Goal: Task Accomplishment & Management: Manage account settings

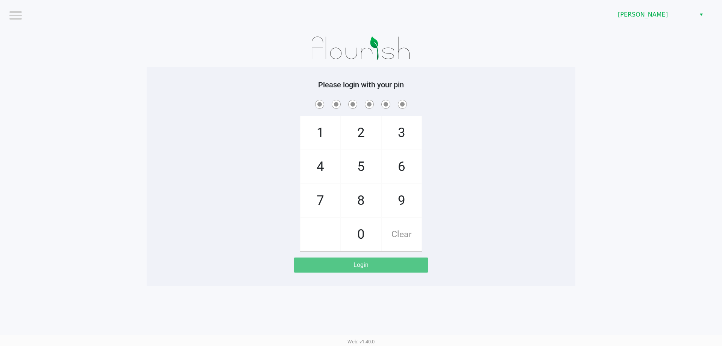
click at [543, 149] on div "1 4 7 2 5 8 0 3 6 9 Clear" at bounding box center [361, 174] width 429 height 153
checkbox input "true"
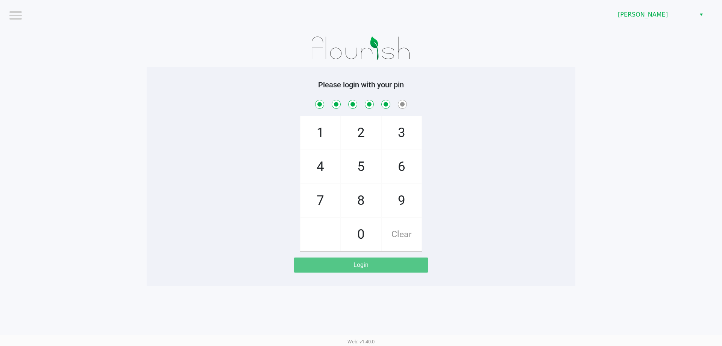
checkbox input "true"
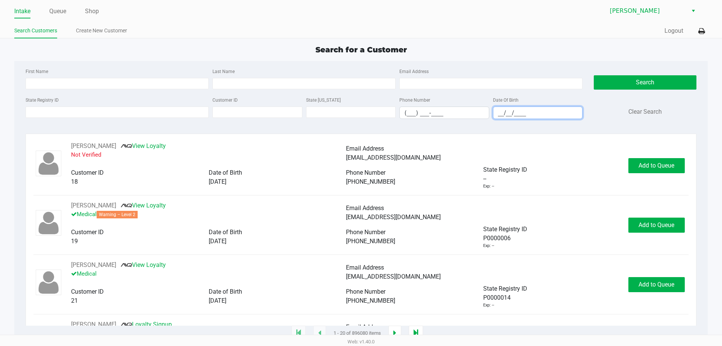
click at [498, 114] on input "__/__/____" at bounding box center [537, 113] width 89 height 12
type input "08/03/1981"
click at [54, 85] on input "First Name" at bounding box center [117, 83] width 183 height 11
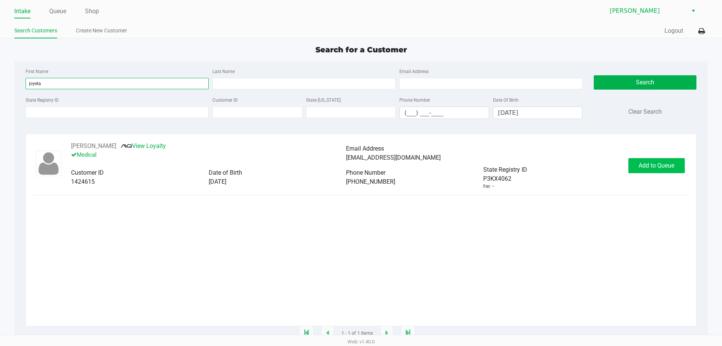
type input "joyela"
click at [649, 168] on span "Add to Queue" at bounding box center [656, 165] width 36 height 7
click at [66, 11] on link "Queue" at bounding box center [57, 11] width 17 height 11
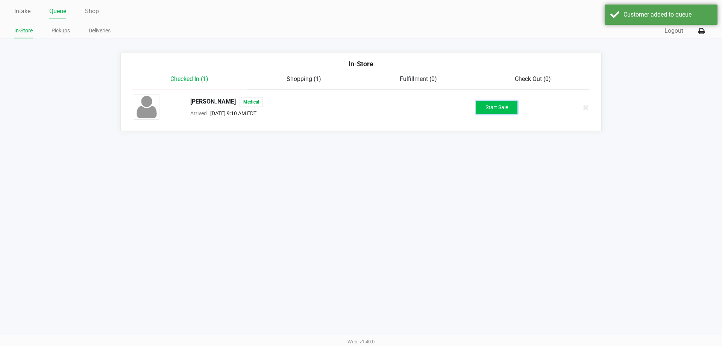
click at [487, 106] on button "Start Sale" at bounding box center [496, 107] width 41 height 13
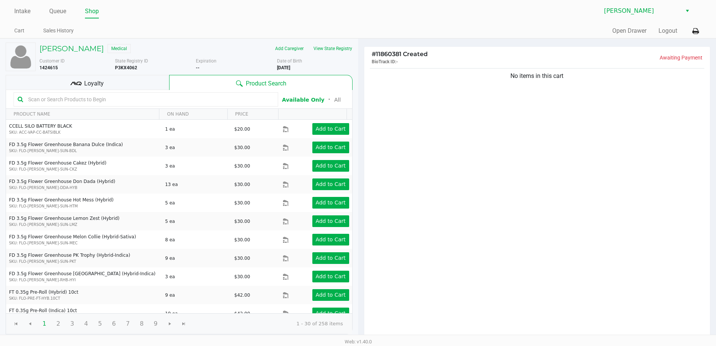
click at [142, 84] on div "Loyalty" at bounding box center [88, 82] width 164 height 15
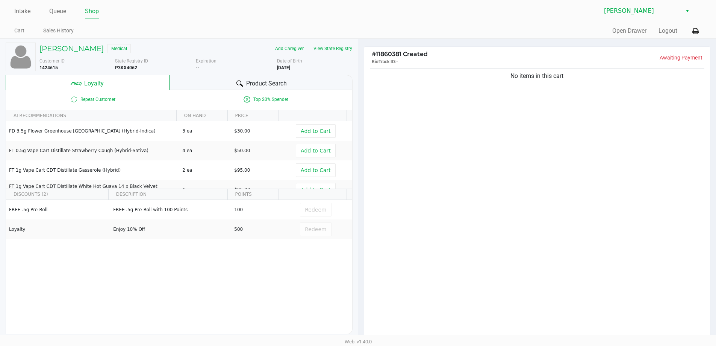
click at [278, 85] on span "Product Search" at bounding box center [266, 83] width 41 height 9
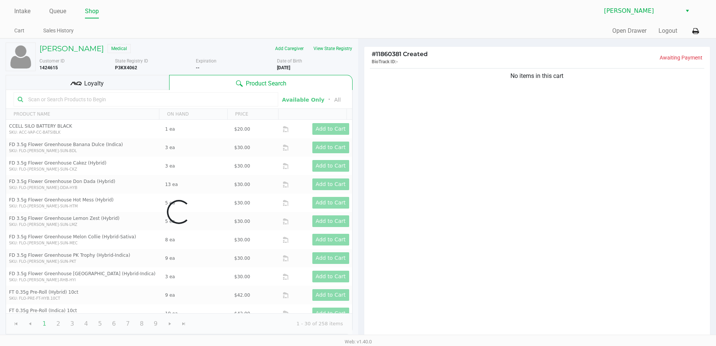
click at [191, 97] on div "Data table" at bounding box center [179, 212] width 346 height 244
click at [206, 99] on div "Data table" at bounding box center [179, 212] width 346 height 244
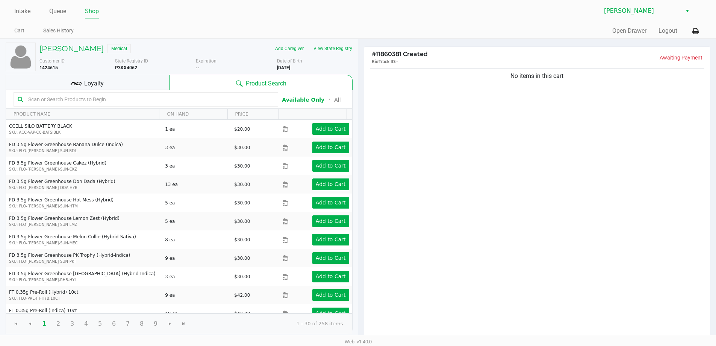
click at [189, 98] on input "text" at bounding box center [149, 99] width 249 height 11
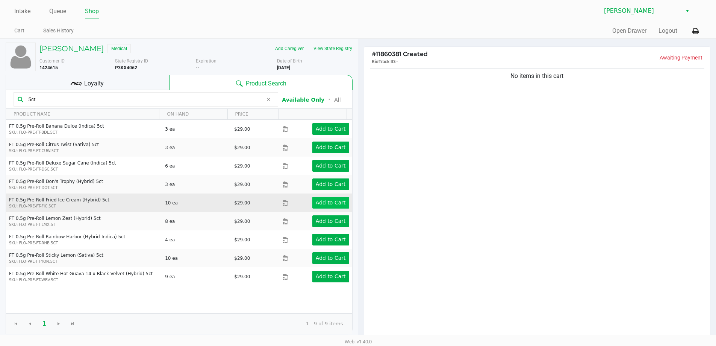
type input "5ct"
click at [316, 201] on app-button-loader "Add to Cart" at bounding box center [331, 202] width 30 height 6
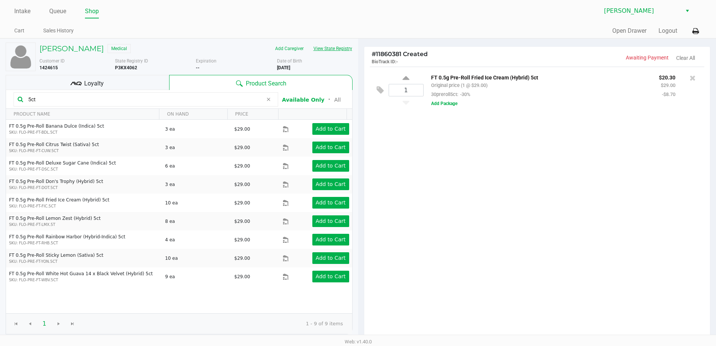
click at [337, 45] on button "View State Registry" at bounding box center [331, 48] width 44 height 12
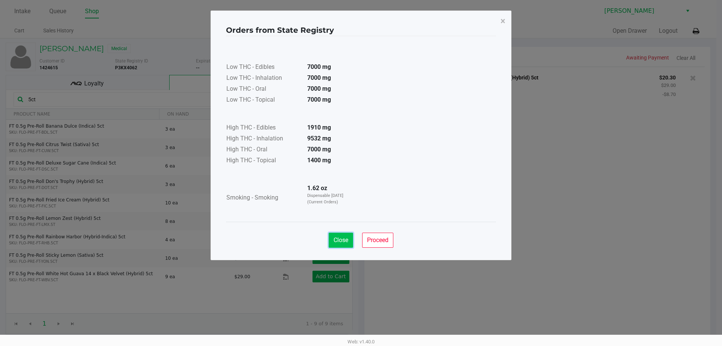
click at [343, 241] on span "Close" at bounding box center [340, 239] width 15 height 7
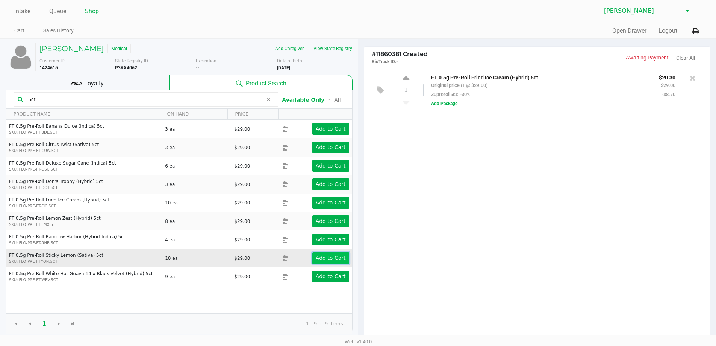
click at [322, 258] on app-button-loader "Add to Cart" at bounding box center [331, 258] width 30 height 6
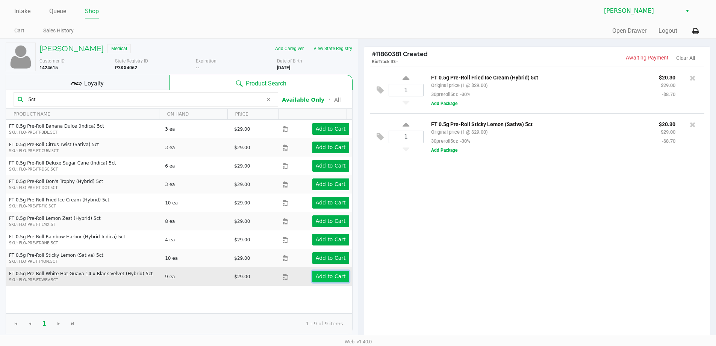
click at [332, 277] on app-button-loader "Add to Cart" at bounding box center [331, 276] width 30 height 6
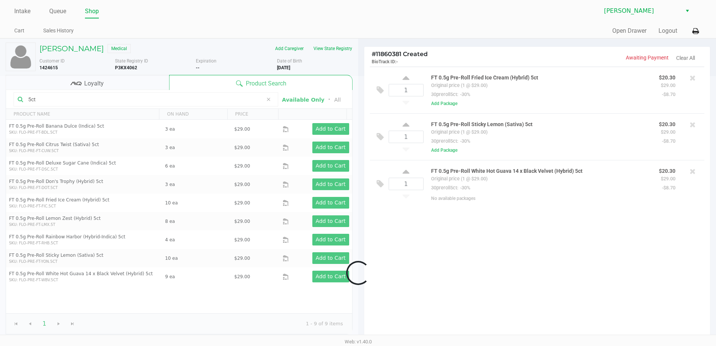
click at [140, 101] on div at bounding box center [358, 272] width 716 height 393
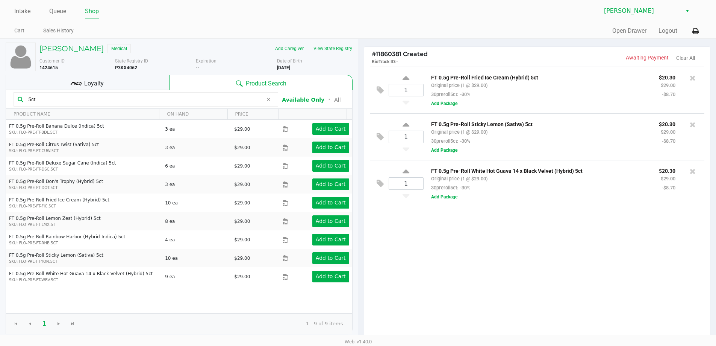
click at [146, 102] on input "5ct" at bounding box center [144, 99] width 238 height 11
click at [146, 100] on input "5ct" at bounding box center [144, 99] width 238 height 11
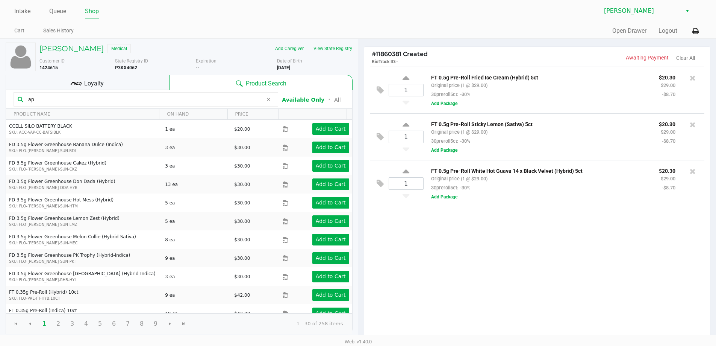
type input "apb"
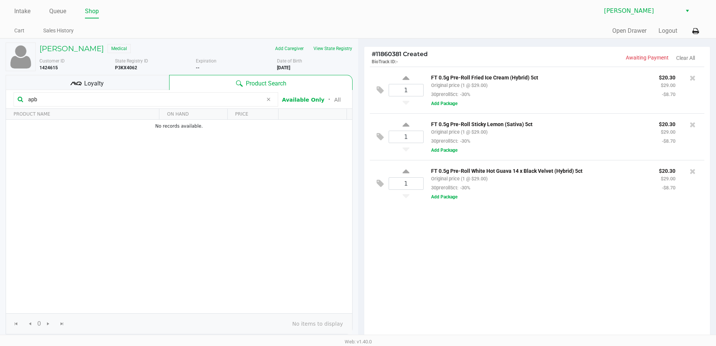
click at [89, 97] on input "apb" at bounding box center [144, 99] width 238 height 11
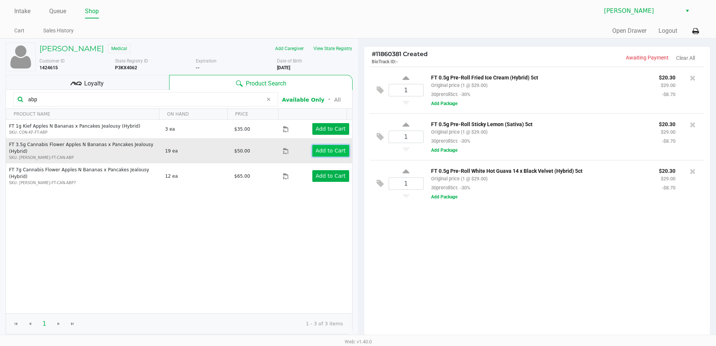
click at [325, 148] on app-button-loader "Add to Cart" at bounding box center [331, 150] width 30 height 6
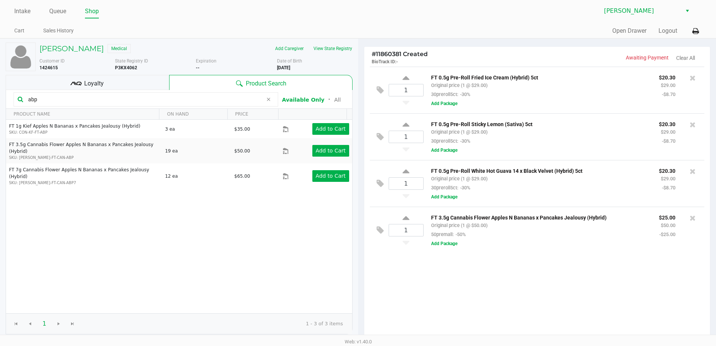
click at [182, 102] on input "abp" at bounding box center [144, 99] width 238 height 11
type input "a"
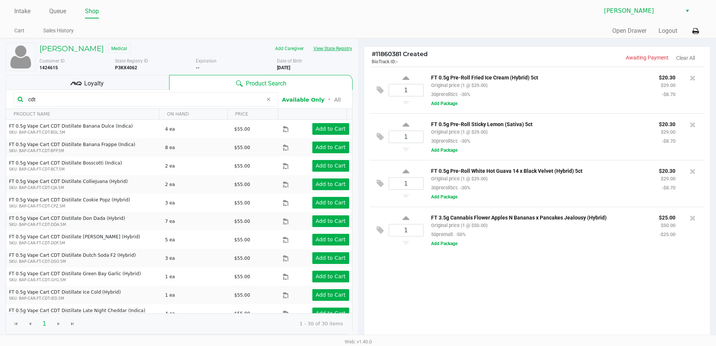
type input "cdt"
click at [335, 46] on button "View State Registry" at bounding box center [331, 48] width 44 height 12
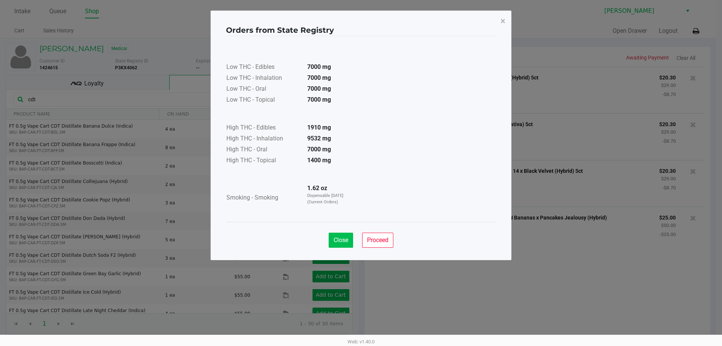
click at [346, 241] on span "Close" at bounding box center [340, 239] width 15 height 7
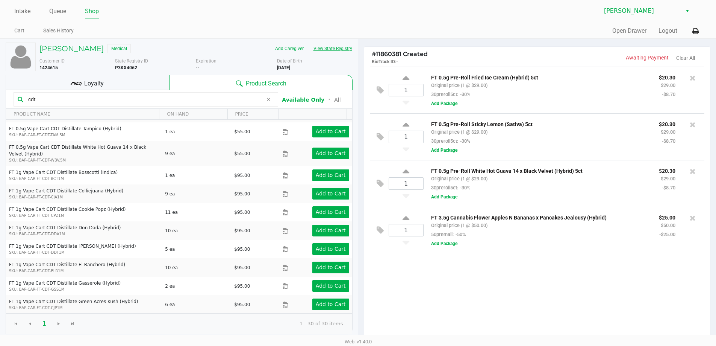
scroll to position [366, 0]
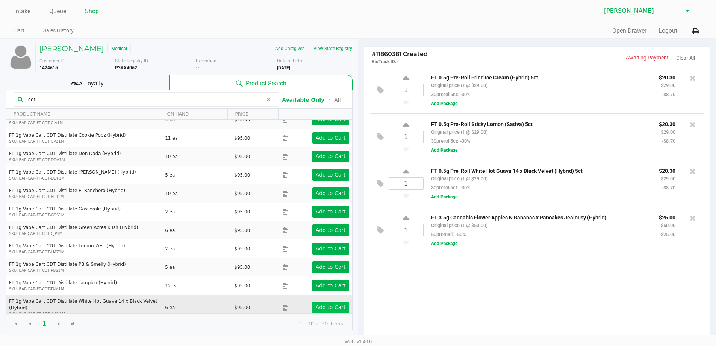
click at [322, 304] on app-button-loader "Add to Cart" at bounding box center [331, 307] width 30 height 6
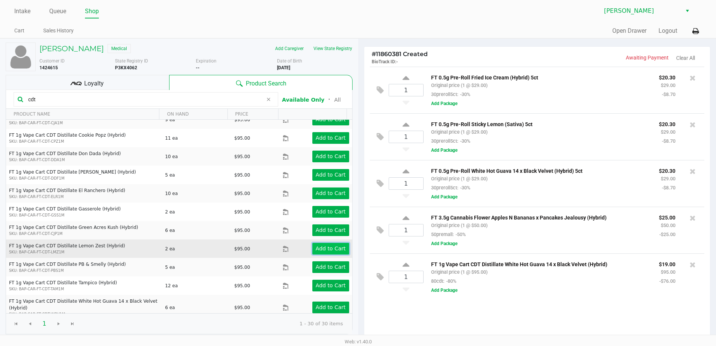
click at [328, 245] on app-button-loader "Add to Cart" at bounding box center [331, 248] width 30 height 6
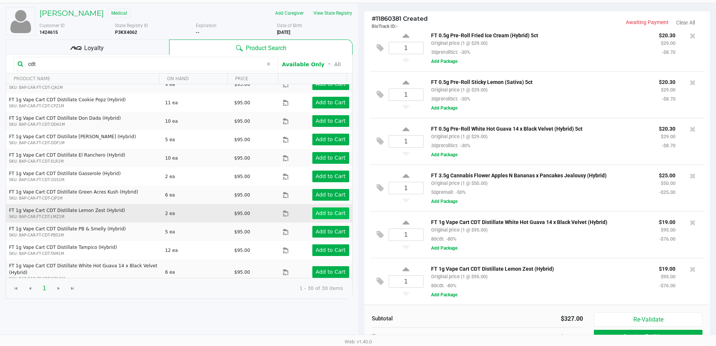
scroll to position [38, 0]
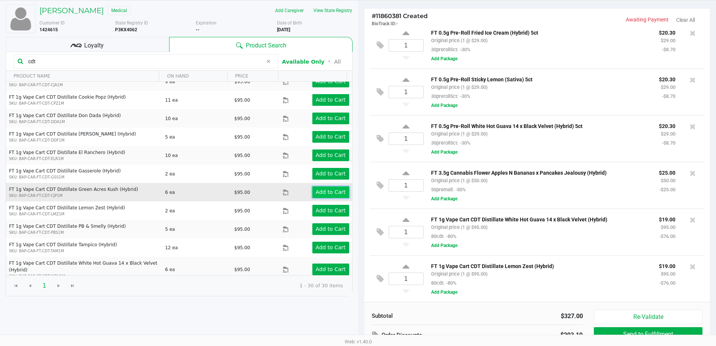
click at [325, 191] on app-button-loader "Add to Cart" at bounding box center [331, 192] width 30 height 6
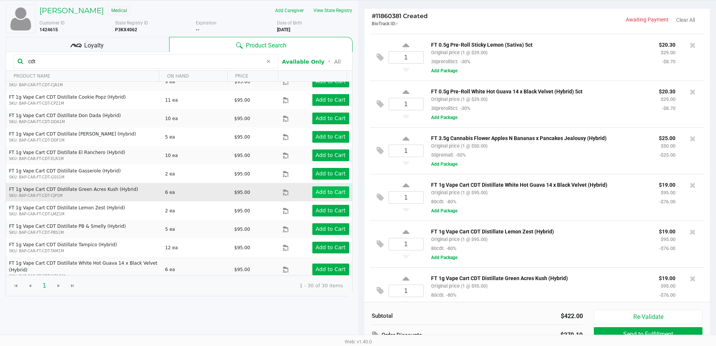
scroll to position [56, 0]
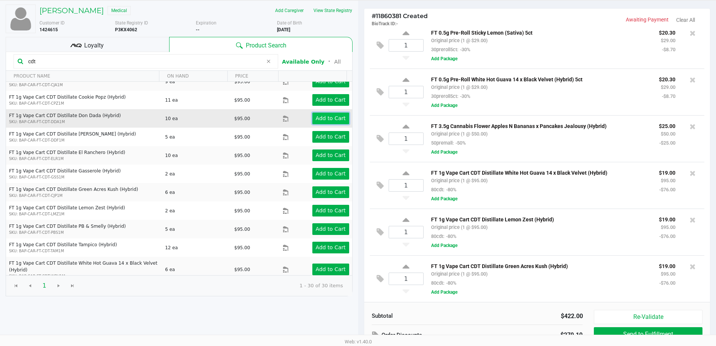
click at [332, 119] on app-button-loader "Add to Cart" at bounding box center [331, 118] width 30 height 6
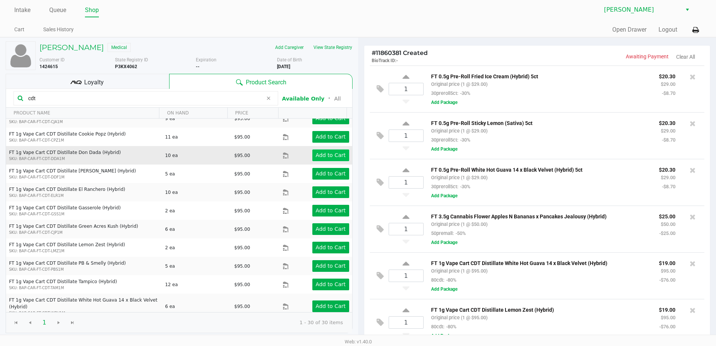
scroll to position [0, 0]
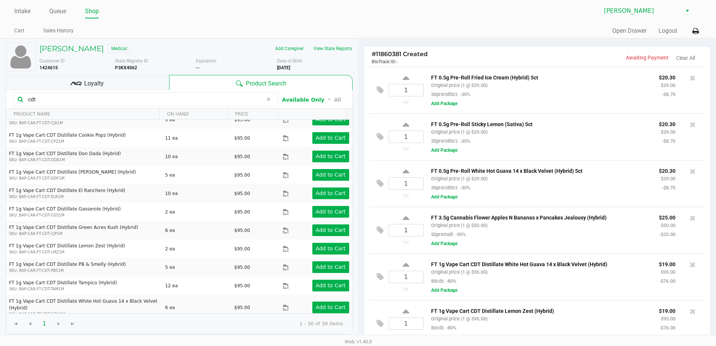
click at [133, 77] on div "Loyalty" at bounding box center [88, 82] width 164 height 15
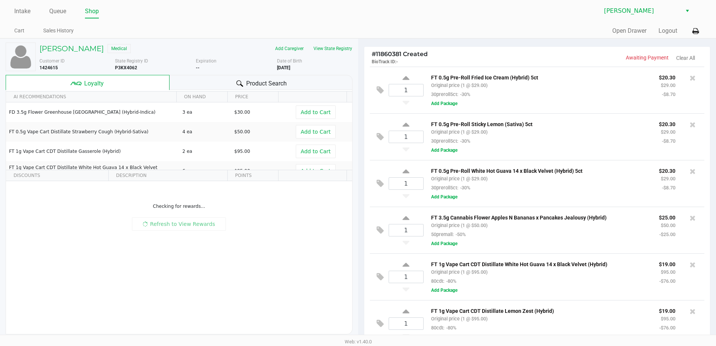
click at [318, 83] on div "Product Search" at bounding box center [261, 82] width 183 height 15
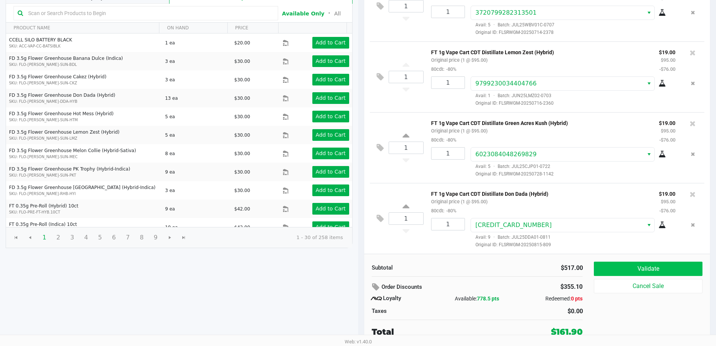
scroll to position [296, 0]
click at [640, 265] on button "Validate" at bounding box center [648, 268] width 108 height 14
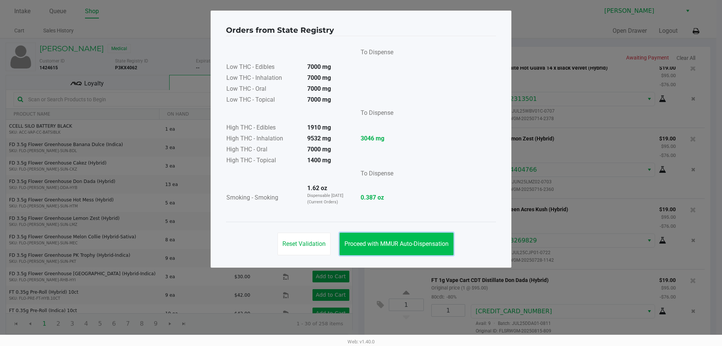
click at [403, 243] on span "Proceed with MMUR Auto-Dispensation" at bounding box center [396, 243] width 104 height 7
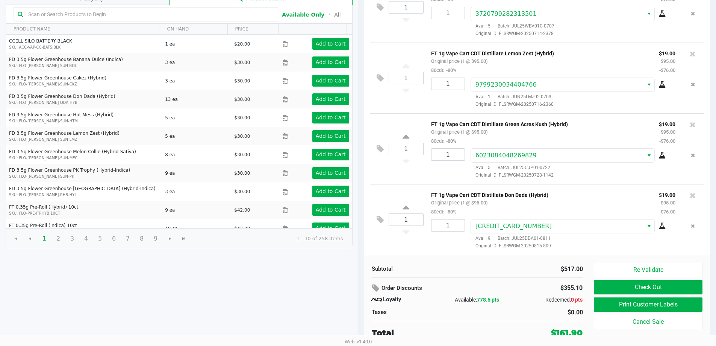
scroll to position [86, 0]
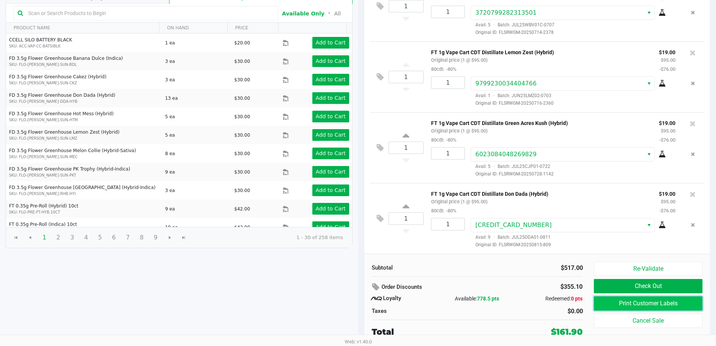
click at [665, 300] on button "Print Customer Labels" at bounding box center [648, 303] width 108 height 14
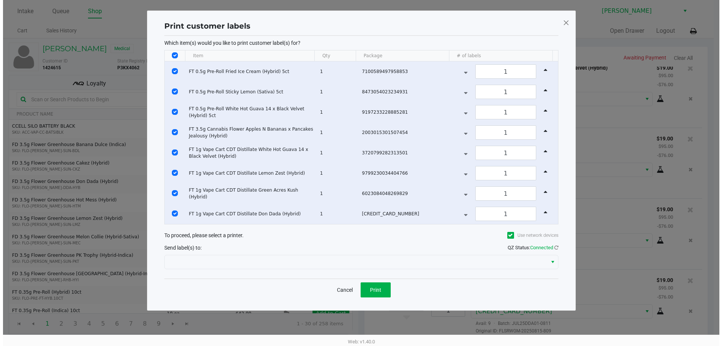
scroll to position [0, 0]
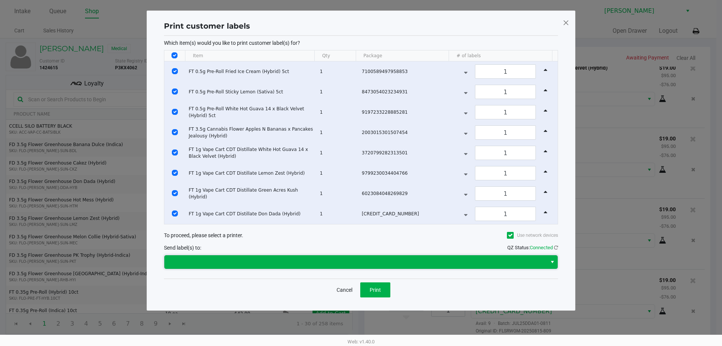
click at [365, 263] on span at bounding box center [355, 261] width 373 height 9
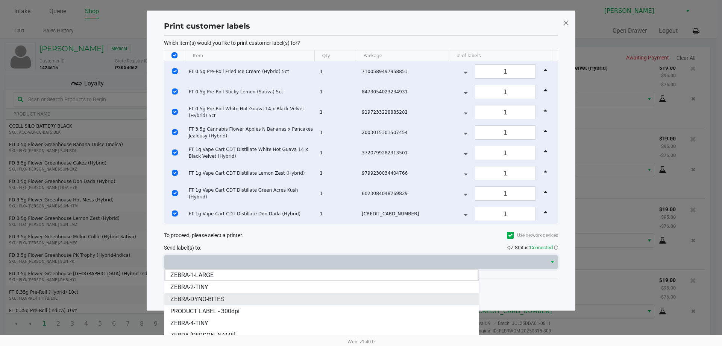
scroll to position [33, 0]
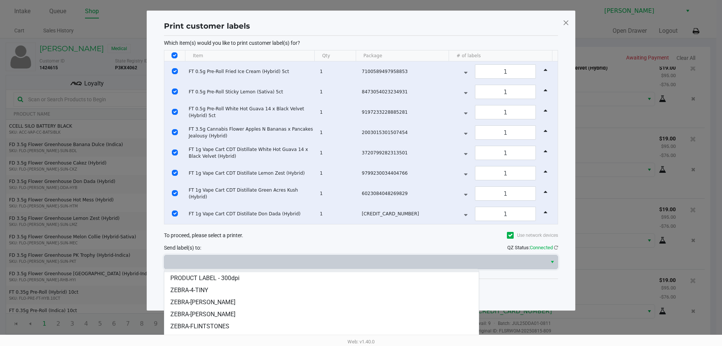
click at [232, 302] on span "ZEBRA-DWIGHT-YOAKAM" at bounding box center [202, 301] width 65 height 9
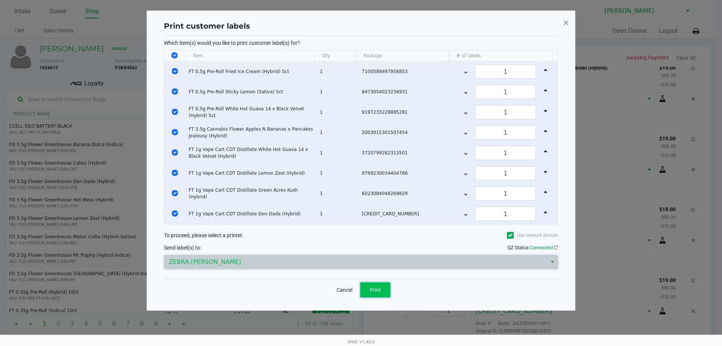
click at [384, 292] on button "Print" at bounding box center [375, 289] width 30 height 15
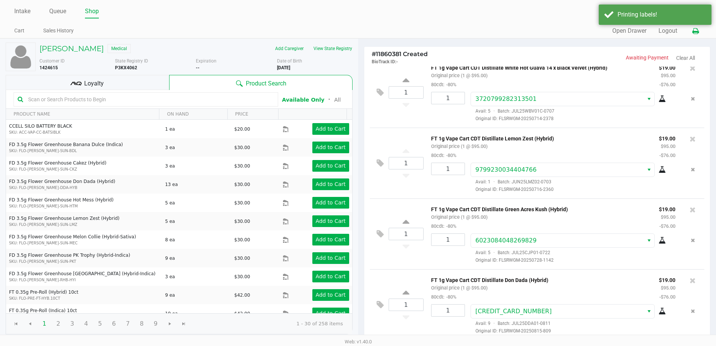
click at [699, 32] on icon at bounding box center [696, 31] width 6 height 5
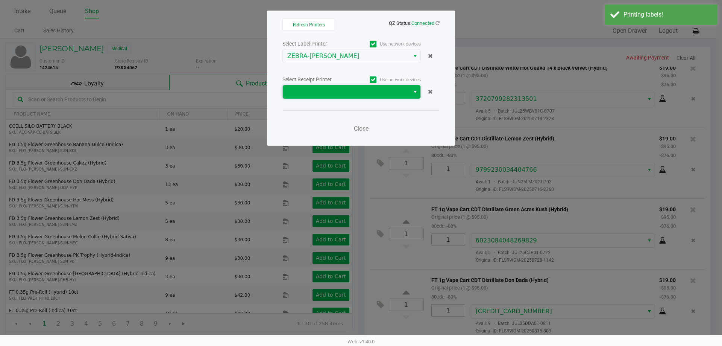
click at [325, 92] on span at bounding box center [346, 91] width 118 height 9
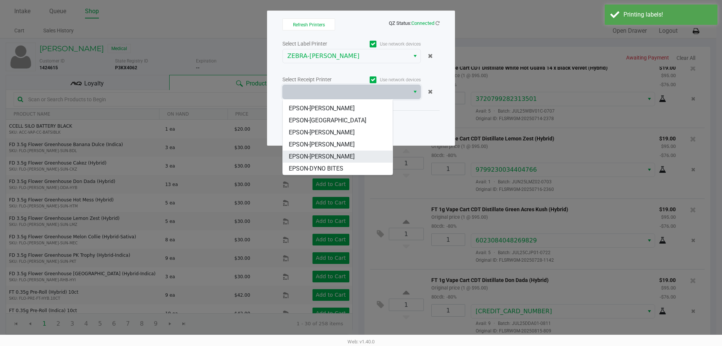
click at [329, 156] on span "EPSON-DWIGHT YOAKAM" at bounding box center [322, 156] width 66 height 9
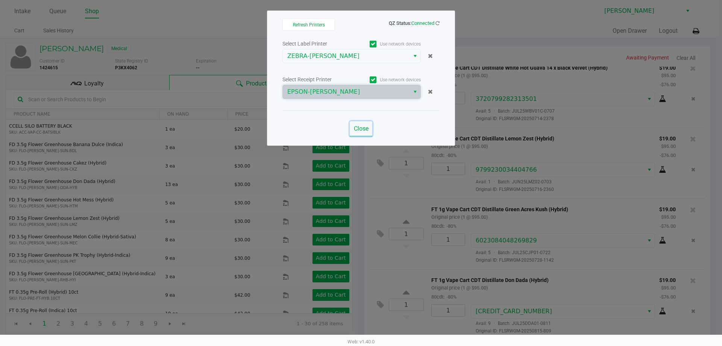
click at [356, 128] on span "Close" at bounding box center [361, 128] width 15 height 7
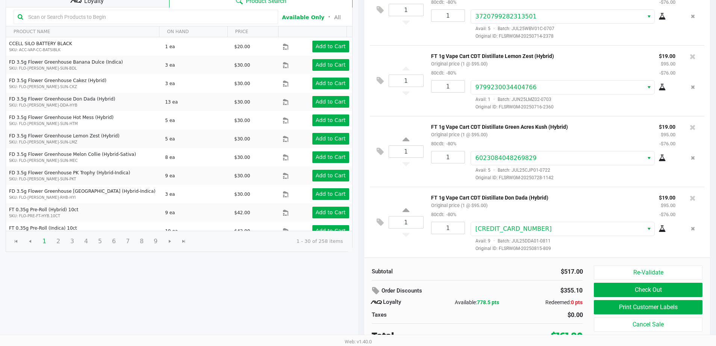
scroll to position [86, 0]
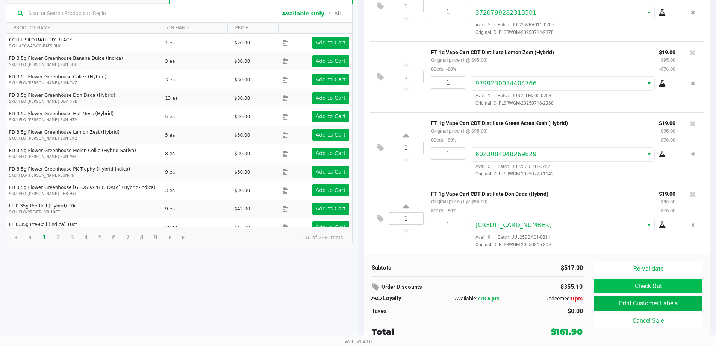
click at [634, 285] on button "Check Out" at bounding box center [648, 286] width 108 height 14
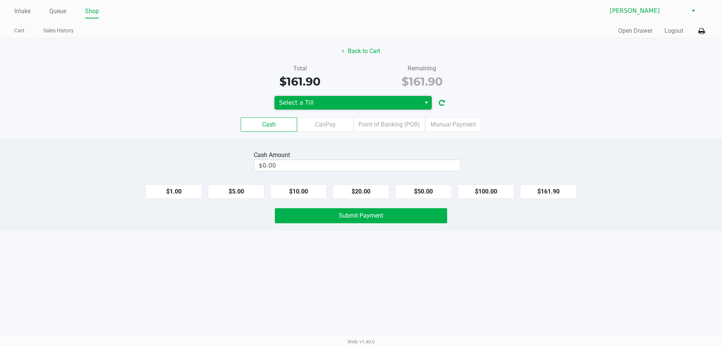
click at [382, 104] on span "Select a Till" at bounding box center [347, 102] width 137 height 9
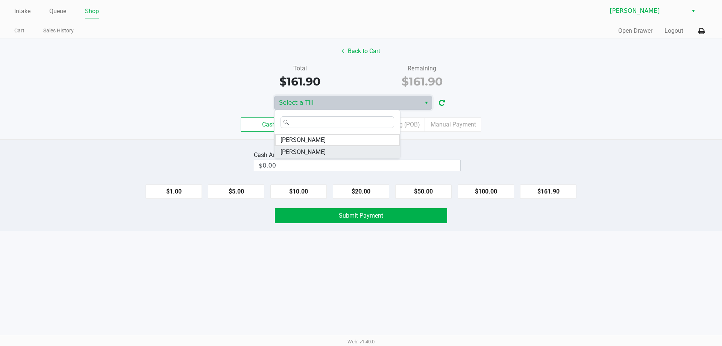
click at [349, 153] on li "DWIGHT-YOAKAM" at bounding box center [337, 152] width 126 height 12
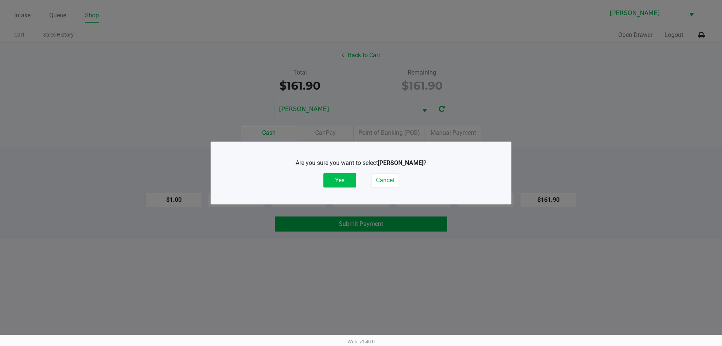
click at [343, 182] on button "Yes" at bounding box center [339, 180] width 33 height 14
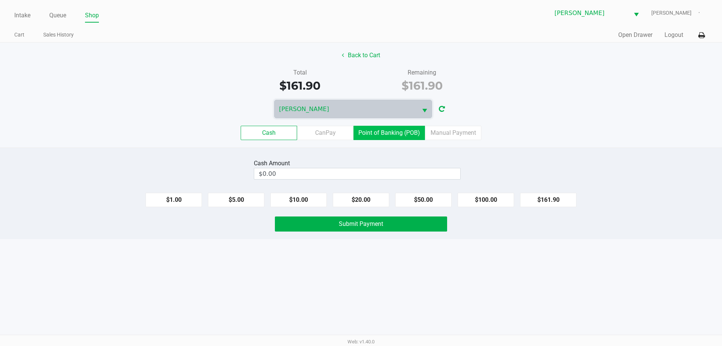
click at [400, 130] on label "Point of Banking (POB)" at bounding box center [388, 133] width 71 height 14
click at [0, 0] on 7 "Point of Banking (POB)" at bounding box center [0, 0] width 0 height 0
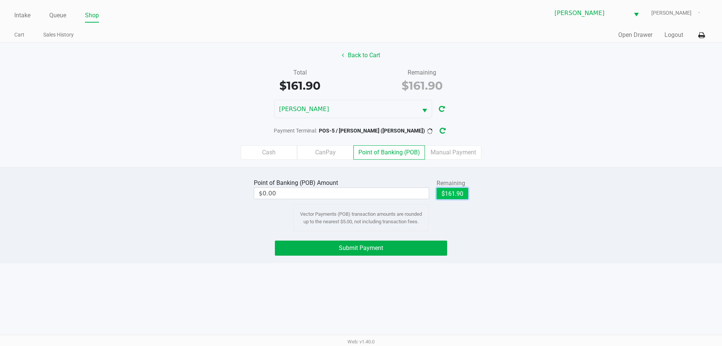
click at [454, 194] on button "$161.90" at bounding box center [453, 193] width 32 height 11
type input "$161.90"
click at [417, 248] on button "Submit Payment" at bounding box center [361, 247] width 172 height 15
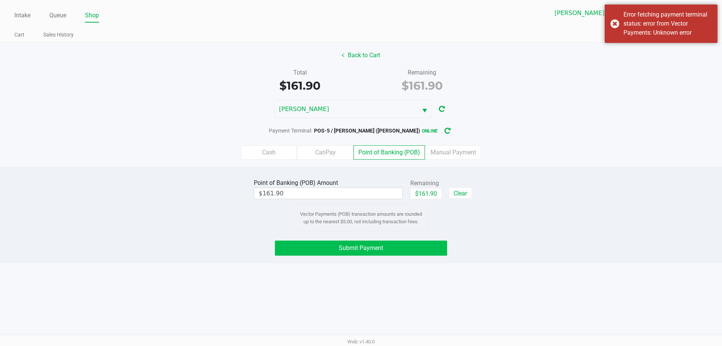
click at [411, 252] on button "Submit Payment" at bounding box center [361, 247] width 172 height 15
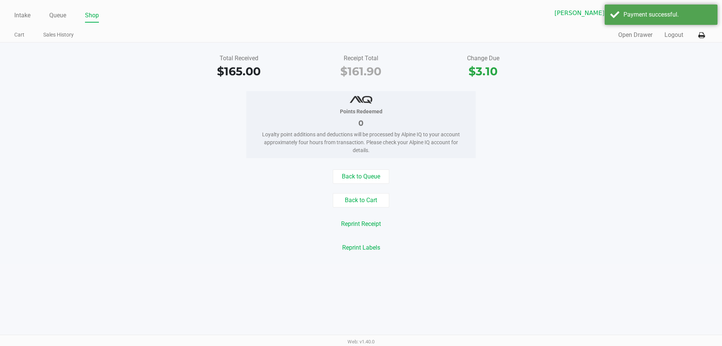
click at [635, 35] on button "Open Drawer" at bounding box center [635, 34] width 34 height 9
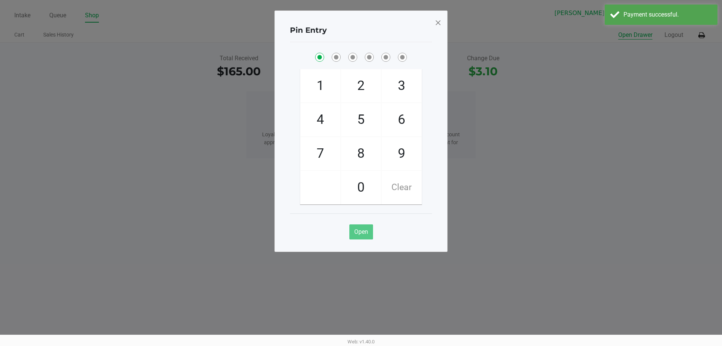
checkbox input "true"
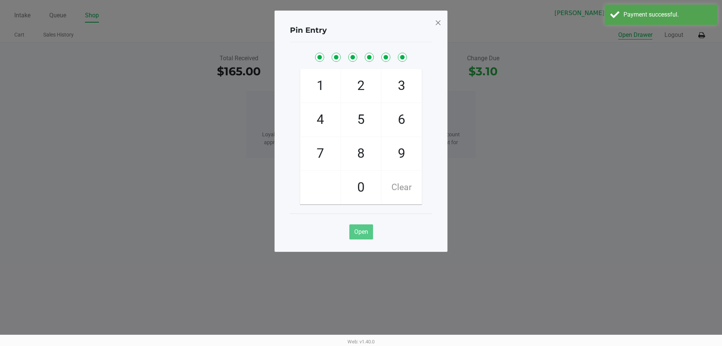
click at [618, 30] on button "Open Drawer" at bounding box center [635, 34] width 34 height 9
checkbox input "true"
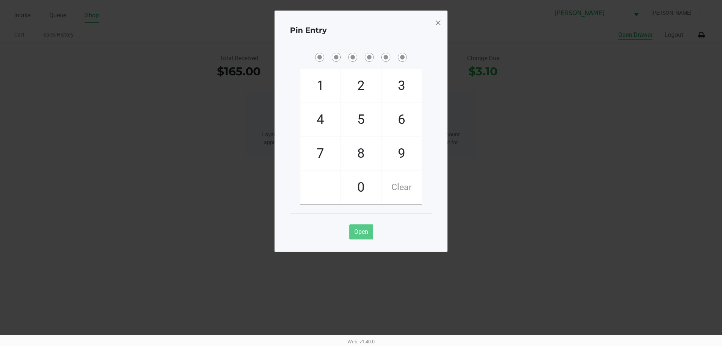
click at [208, 105] on ngb-modal-window "Pin Entry 1 4 7 2 5 8 0 3 6 9 Clear Open" at bounding box center [361, 173] width 722 height 346
click at [439, 24] on span at bounding box center [438, 23] width 7 height 12
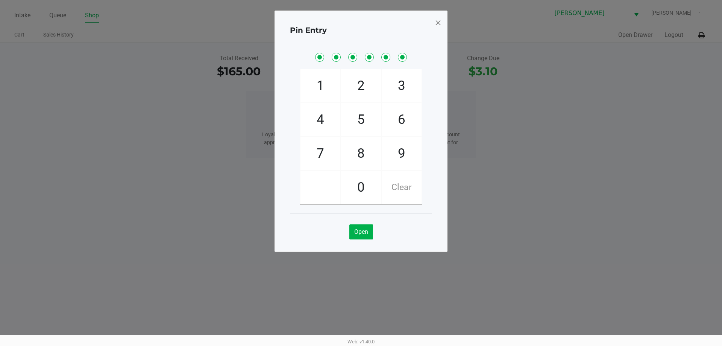
click at [435, 28] on span at bounding box center [438, 23] width 7 height 12
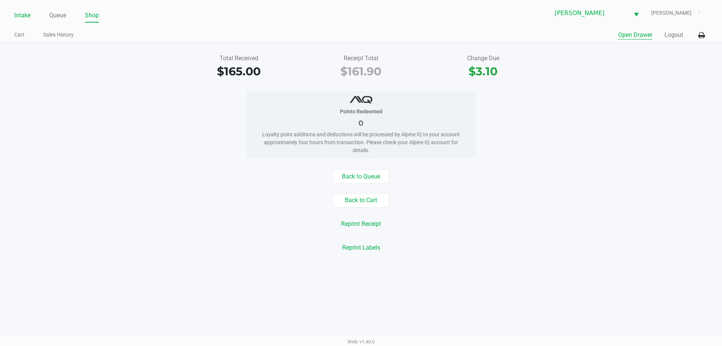
click at [20, 12] on link "Intake" at bounding box center [22, 15] width 16 height 11
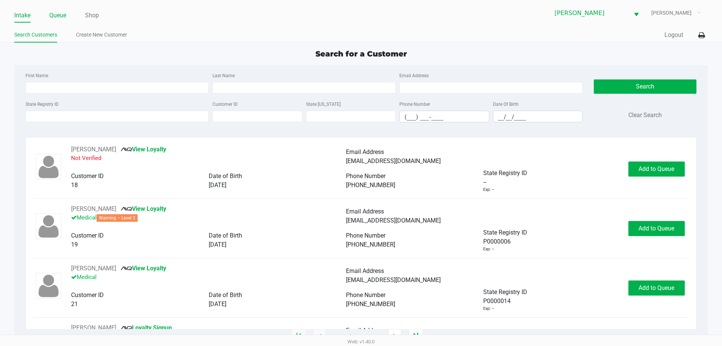
click at [61, 17] on link "Queue" at bounding box center [57, 15] width 17 height 11
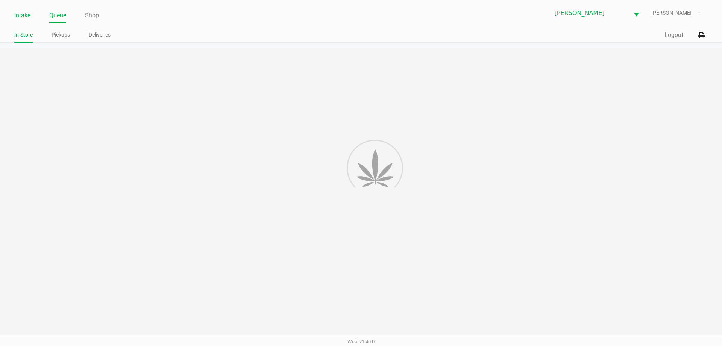
click at [26, 17] on link "Intake" at bounding box center [22, 15] width 16 height 11
click at [57, 14] on link "Queue" at bounding box center [57, 15] width 17 height 11
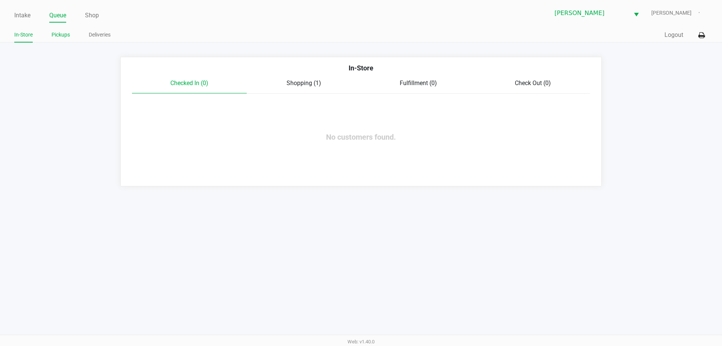
click at [57, 32] on link "Pickups" at bounding box center [61, 34] width 18 height 9
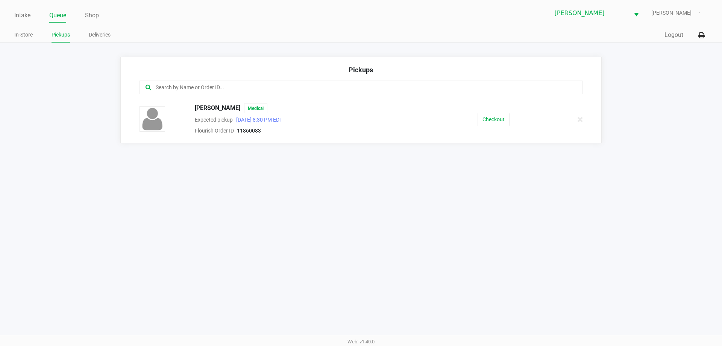
click at [280, 87] on input "text" at bounding box center [349, 87] width 388 height 9
click at [495, 114] on button "Checkout" at bounding box center [493, 119] width 32 height 13
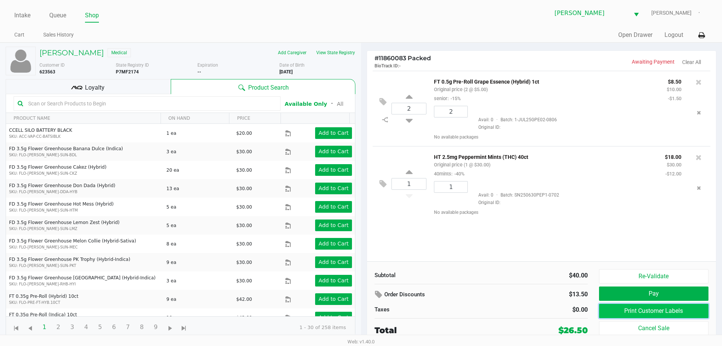
click at [658, 307] on button "Print Customer Labels" at bounding box center [653, 310] width 109 height 14
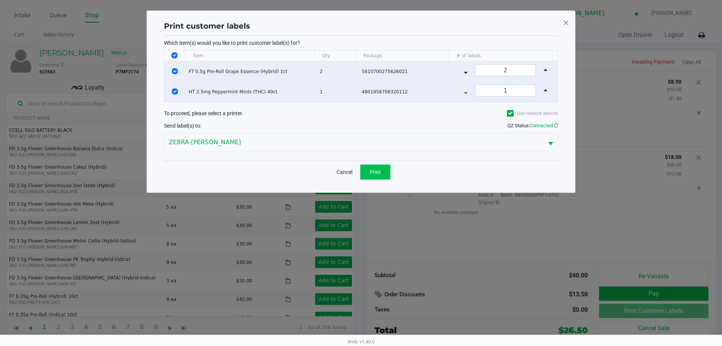
click at [379, 177] on button "Print" at bounding box center [375, 171] width 30 height 15
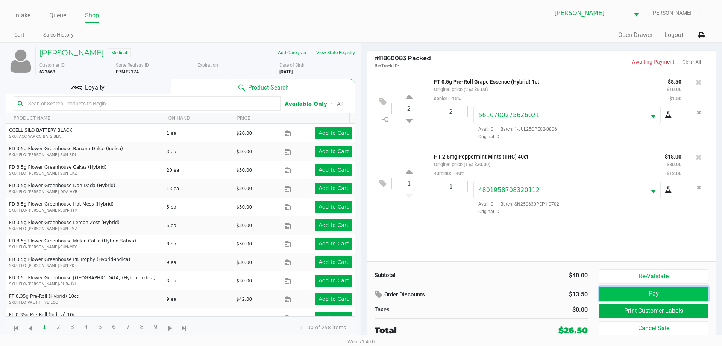
click at [640, 296] on button "Pay" at bounding box center [653, 293] width 109 height 14
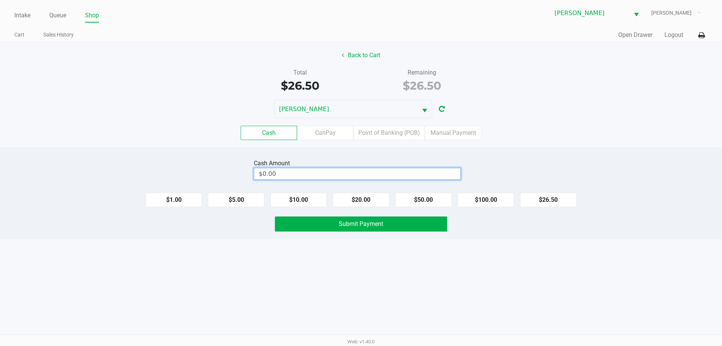
click at [408, 171] on input "$0.00" at bounding box center [357, 173] width 206 height 11
click at [371, 230] on button "Submit Payment" at bounding box center [361, 223] width 172 height 15
type input "$40.00"
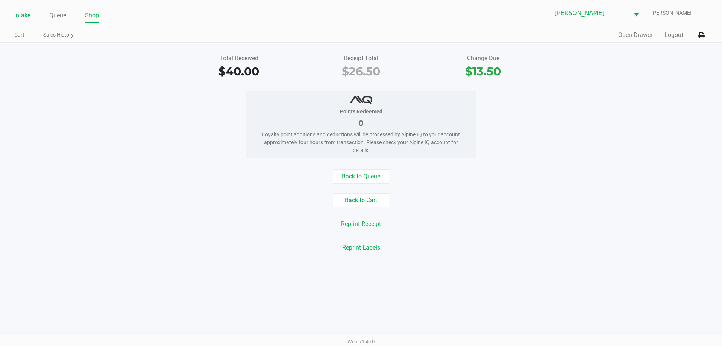
click at [27, 16] on link "Intake" at bounding box center [22, 15] width 16 height 11
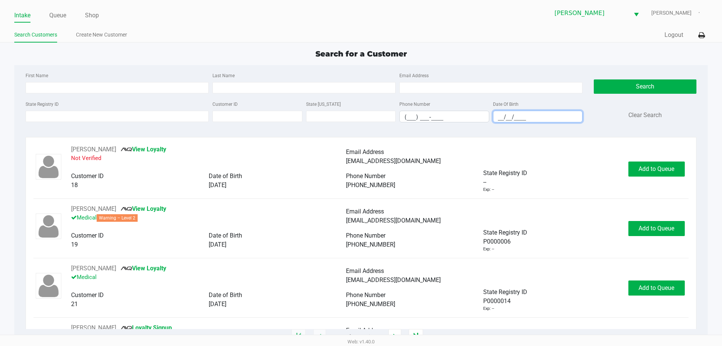
click at [500, 115] on input "__/__/____" at bounding box center [537, 117] width 89 height 12
type input "09/16/1982"
click at [134, 87] on input "First Name" at bounding box center [117, 87] width 183 height 11
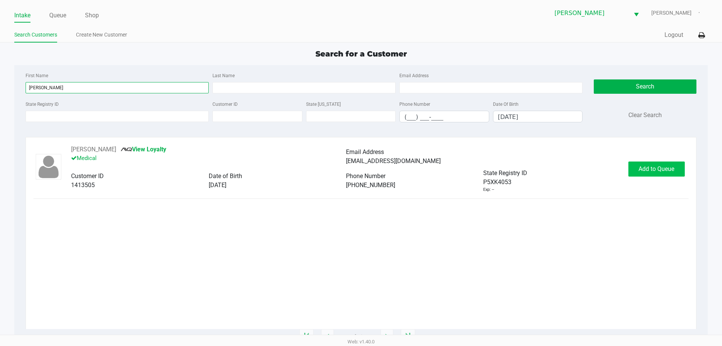
type input "phillip"
click at [646, 169] on span "Add to Queue" at bounding box center [656, 168] width 36 height 7
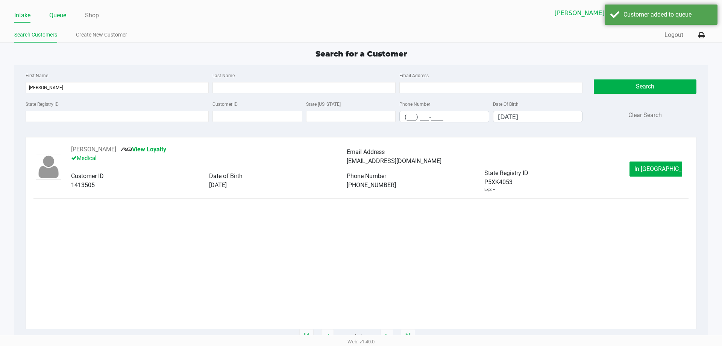
click at [56, 14] on link "Queue" at bounding box center [57, 15] width 17 height 11
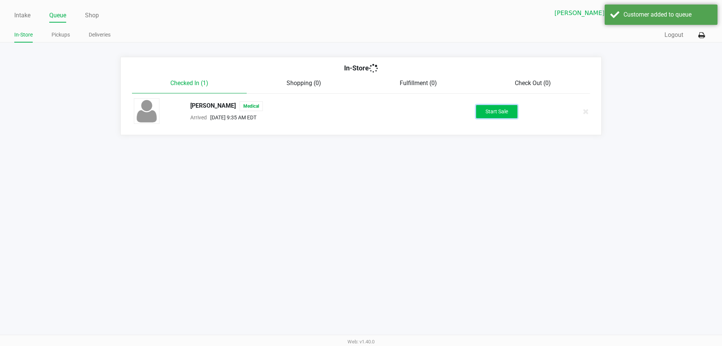
click at [515, 108] on button "Start Sale" at bounding box center [496, 111] width 41 height 13
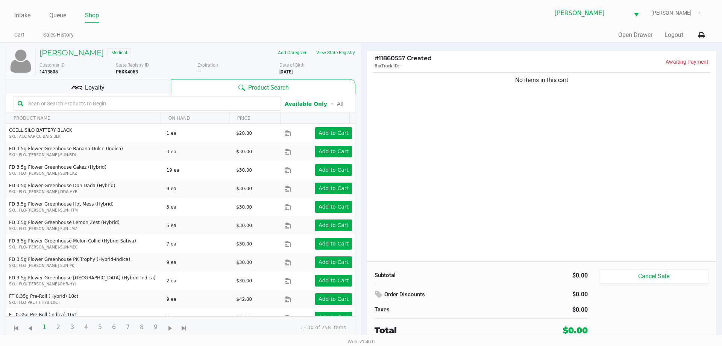
drag, startPoint x: 170, startPoint y: 102, endPoint x: 179, endPoint y: 87, distance: 17.9
click at [173, 96] on div at bounding box center [147, 103] width 267 height 14
type input "variable"
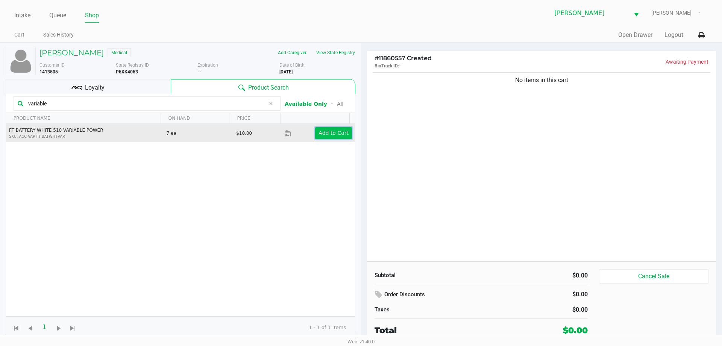
click at [331, 135] on app-button-loader "Add to Cart" at bounding box center [333, 133] width 30 height 6
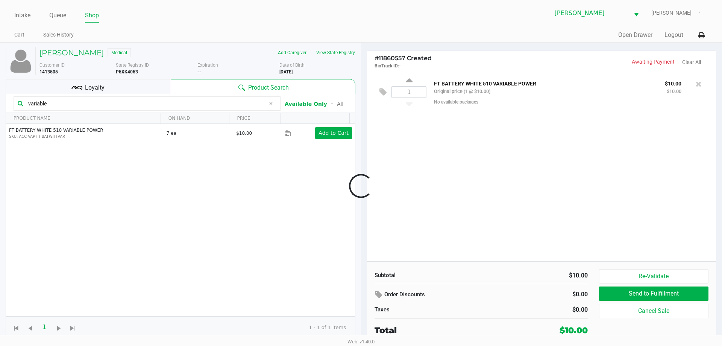
click at [133, 103] on div at bounding box center [361, 185] width 722 height 211
click at [148, 100] on input "variable" at bounding box center [145, 103] width 240 height 11
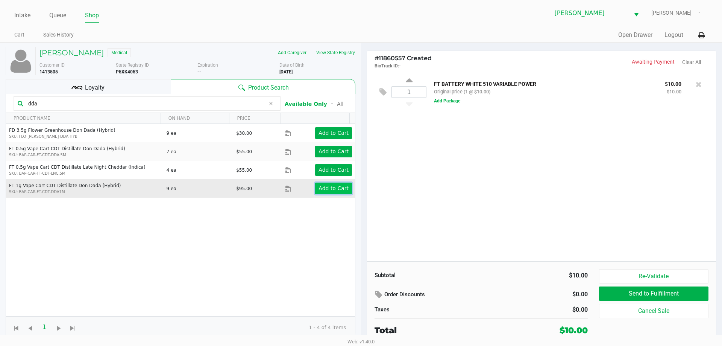
click at [325, 192] on button "Add to Cart" at bounding box center [333, 188] width 37 height 12
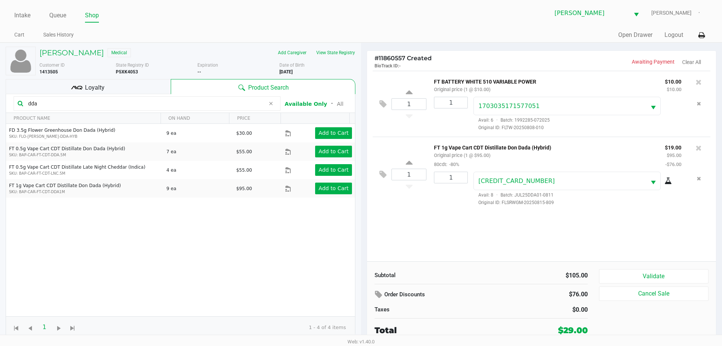
click at [630, 269] on button "Validate" at bounding box center [653, 276] width 109 height 14
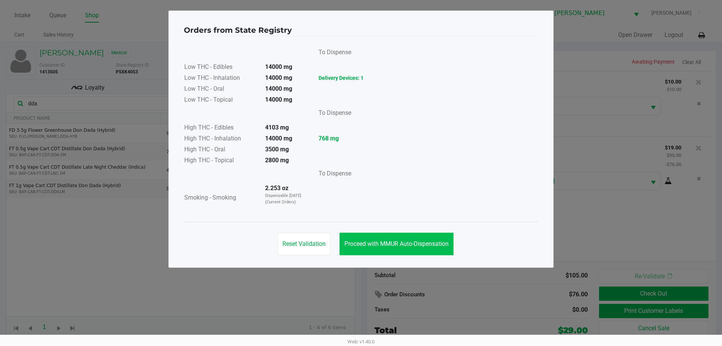
click at [411, 253] on button "Proceed with MMUR Auto-Dispensation" at bounding box center [397, 243] width 114 height 23
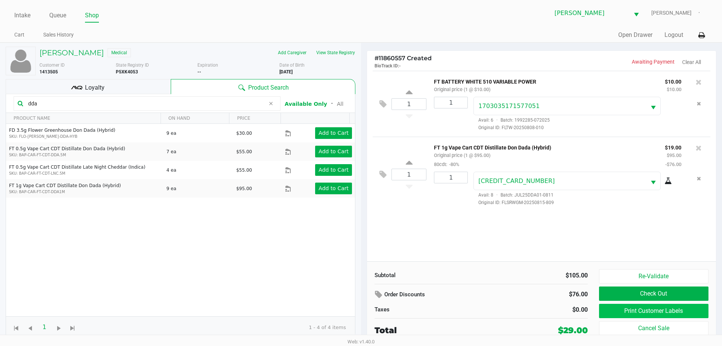
click at [623, 314] on button "Print Customer Labels" at bounding box center [653, 310] width 109 height 14
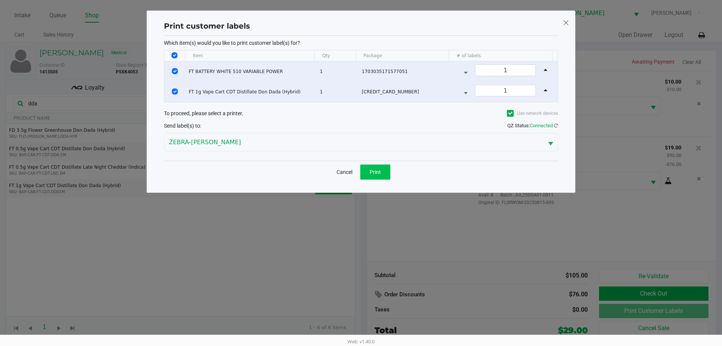
click at [381, 171] on button "Print" at bounding box center [375, 171] width 30 height 15
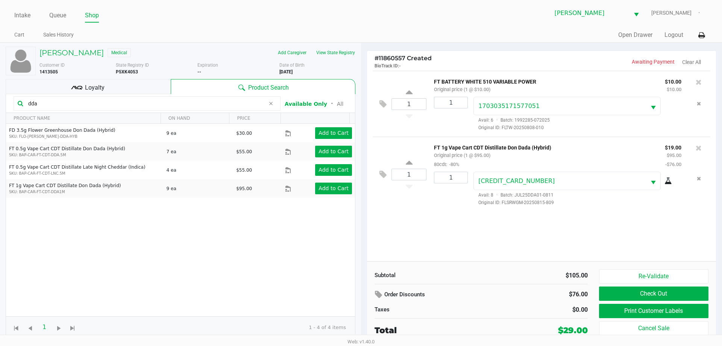
click at [186, 104] on input "dda" at bounding box center [145, 103] width 240 height 11
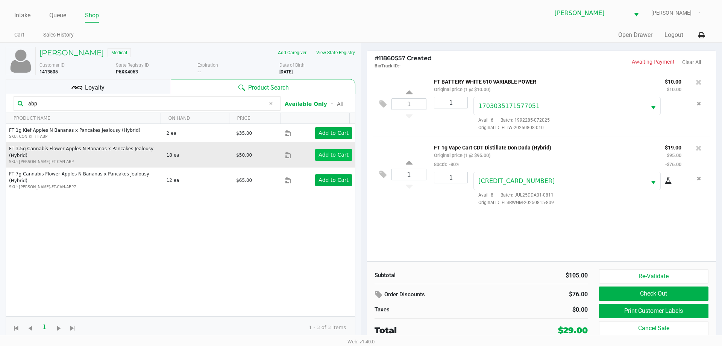
type input "abp"
click at [336, 153] on app-button-loader "Add to Cart" at bounding box center [333, 155] width 30 height 6
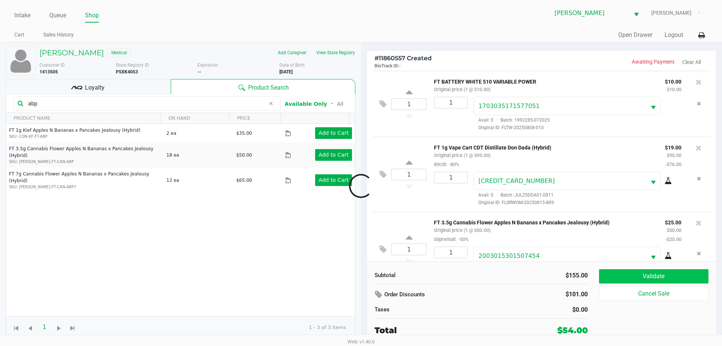
click at [618, 274] on button "Validate" at bounding box center [653, 276] width 109 height 14
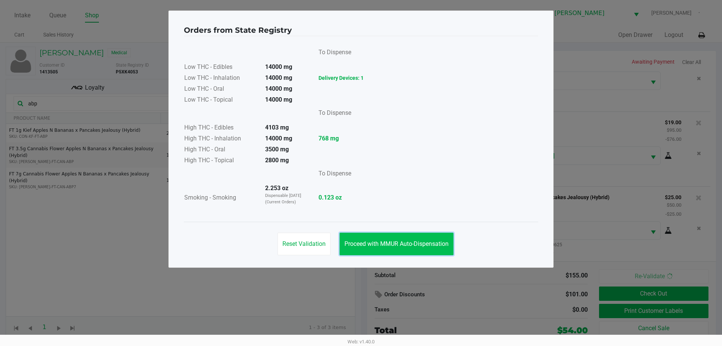
click at [427, 241] on span "Proceed with MMUR Auto-Dispensation" at bounding box center [396, 243] width 104 height 7
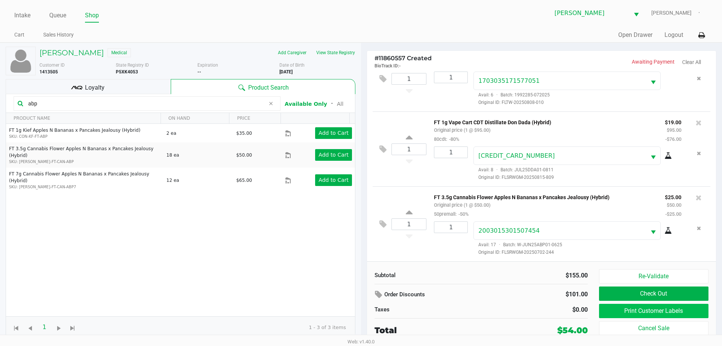
click at [627, 312] on button "Print Customer Labels" at bounding box center [653, 310] width 109 height 14
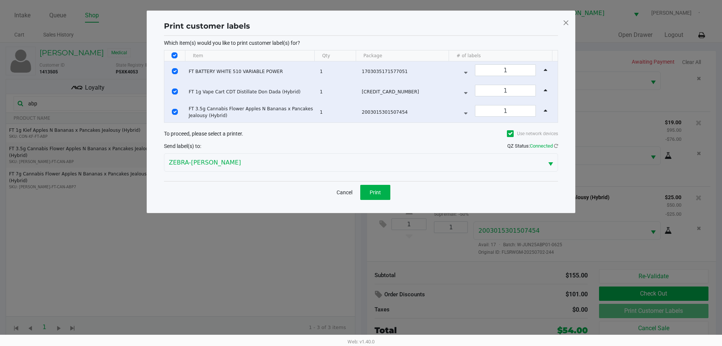
click at [176, 56] on input "Select All Rows" at bounding box center [174, 55] width 6 height 6
checkbox input "false"
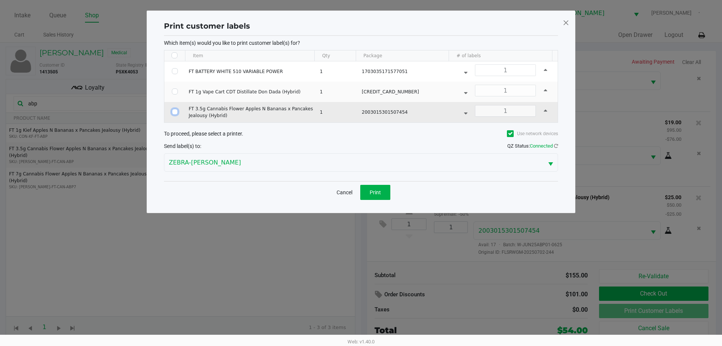
click at [176, 114] on input "Select Row" at bounding box center [175, 112] width 6 height 6
checkbox input "true"
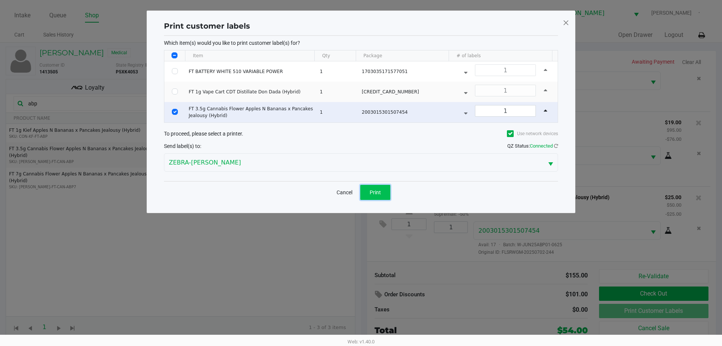
click at [383, 198] on button "Print" at bounding box center [375, 192] width 30 height 15
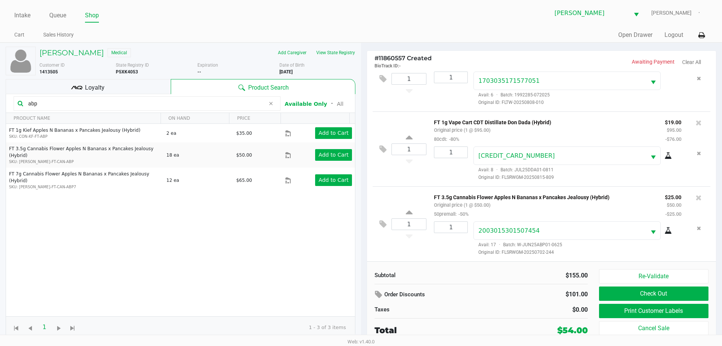
click at [644, 294] on button "Check Out" at bounding box center [653, 293] width 109 height 14
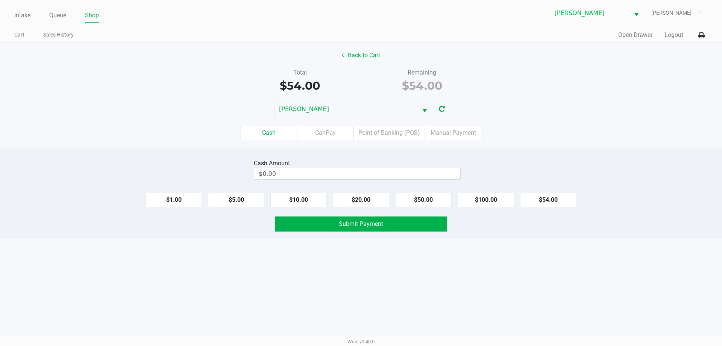
click at [393, 131] on label "Point of Banking (POB)" at bounding box center [388, 133] width 71 height 14
click at [0, 0] on 7 "Point of Banking (POB)" at bounding box center [0, 0] width 0 height 0
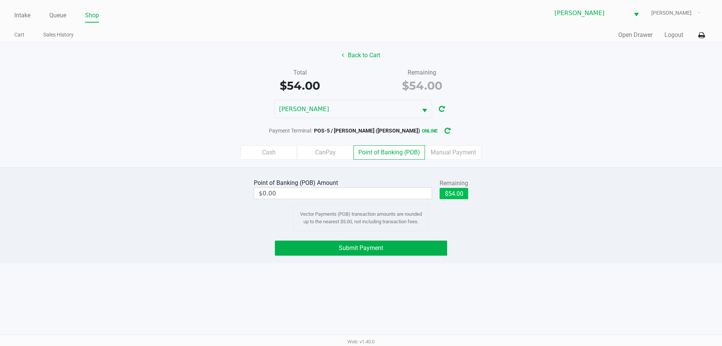
click at [450, 196] on button "$54.00" at bounding box center [454, 193] width 29 height 11
type input "$54.00"
click at [424, 243] on button "Submit Payment" at bounding box center [361, 247] width 172 height 15
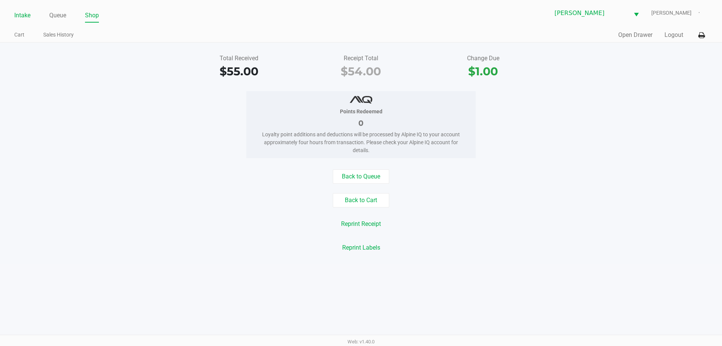
click at [28, 16] on link "Intake" at bounding box center [22, 15] width 16 height 11
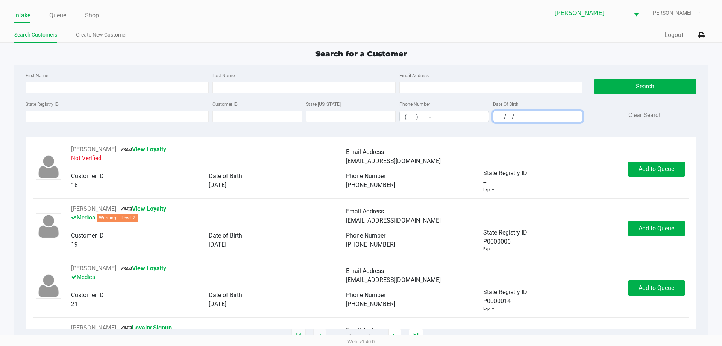
click at [502, 116] on input "__/__/____" at bounding box center [537, 117] width 89 height 12
type input "05/17/1989"
click at [112, 89] on input "First Name" at bounding box center [117, 87] width 183 height 11
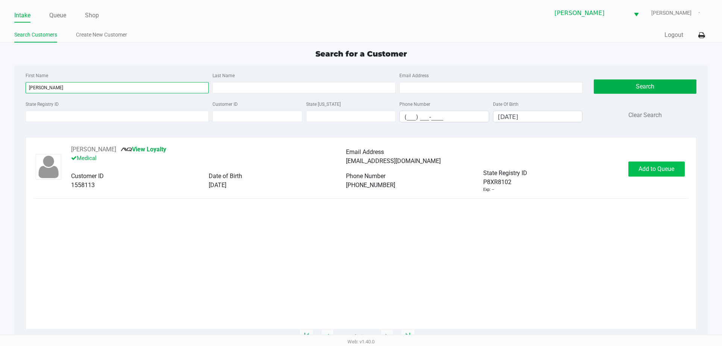
type input "sam"
click at [655, 173] on button "Add to Queue" at bounding box center [656, 168] width 56 height 15
click at [65, 18] on link "Queue" at bounding box center [57, 15] width 17 height 11
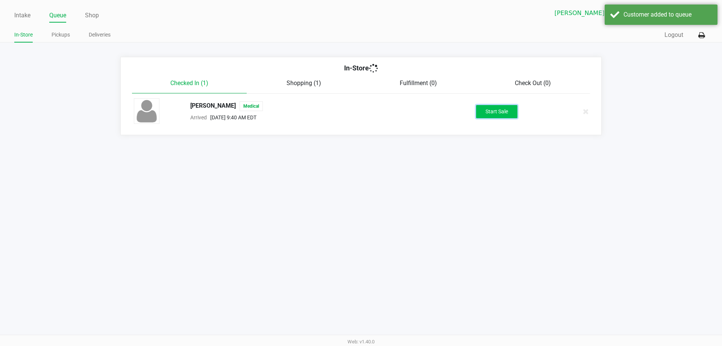
click at [486, 115] on button "Start Sale" at bounding box center [496, 111] width 41 height 13
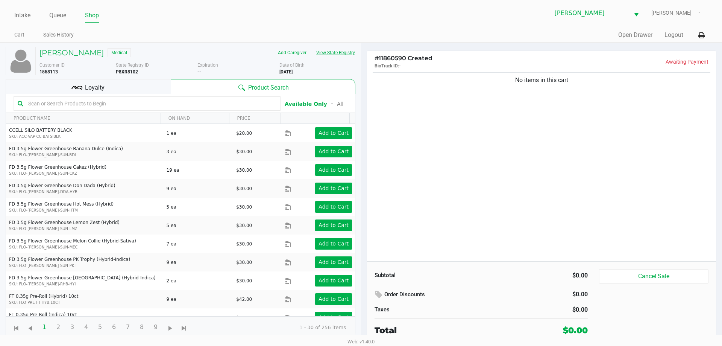
click at [334, 55] on button "View State Registry" at bounding box center [333, 53] width 44 height 12
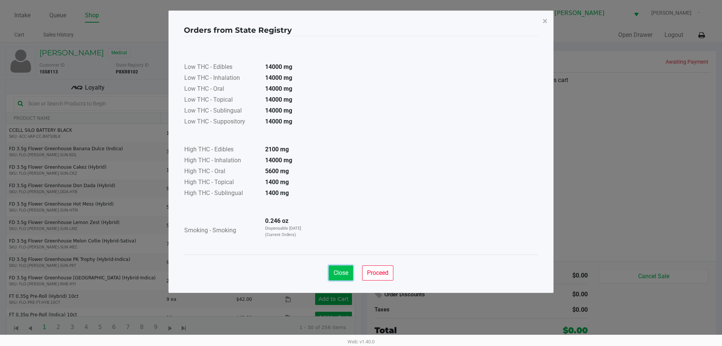
click at [333, 276] on button "Close" at bounding box center [341, 272] width 24 height 15
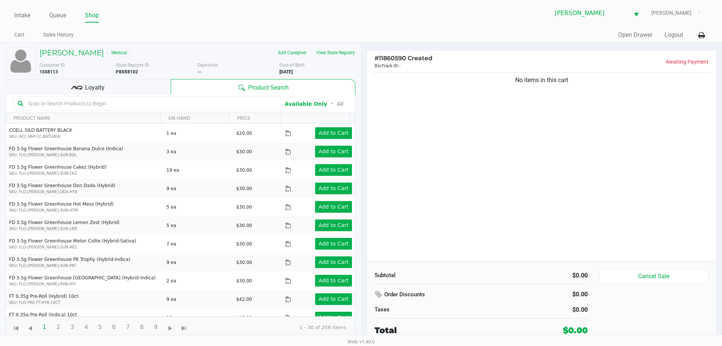
click at [84, 90] on div "Loyalty" at bounding box center [88, 86] width 165 height 15
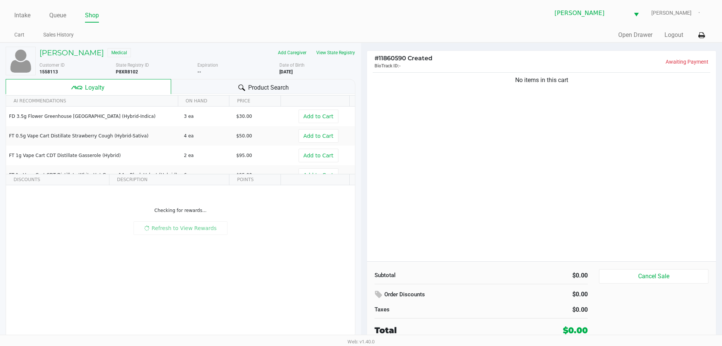
click at [201, 86] on div "Product Search" at bounding box center [263, 86] width 185 height 15
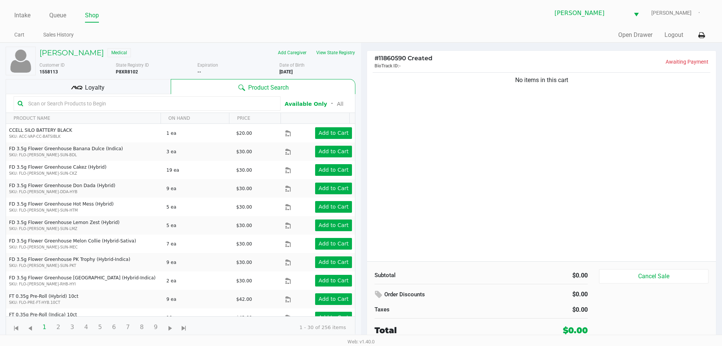
click at [176, 105] on input "text" at bounding box center [150, 103] width 251 height 11
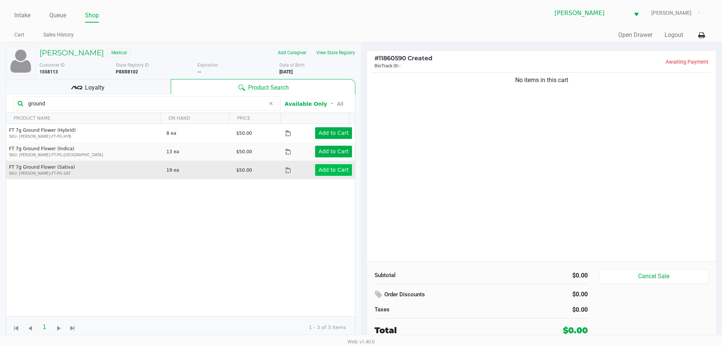
type input "ground"
click at [320, 168] on app-button-loader "Add to Cart" at bounding box center [333, 170] width 30 height 6
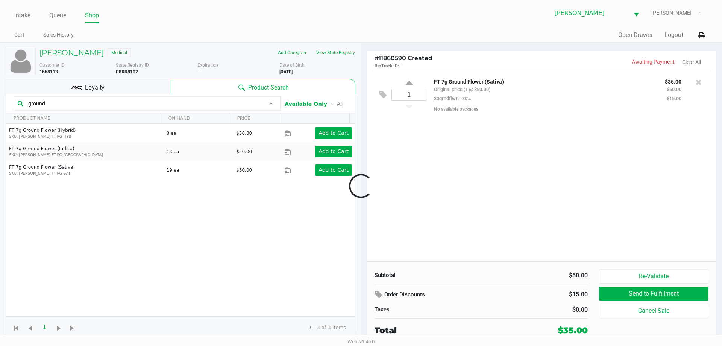
click at [457, 183] on div at bounding box center [361, 185] width 722 height 211
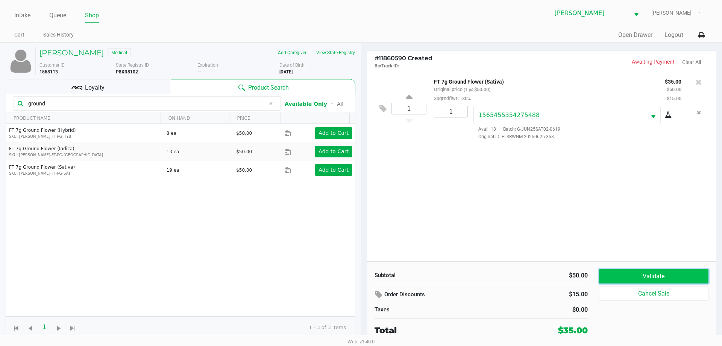
click at [681, 272] on button "Validate" at bounding box center [653, 276] width 109 height 14
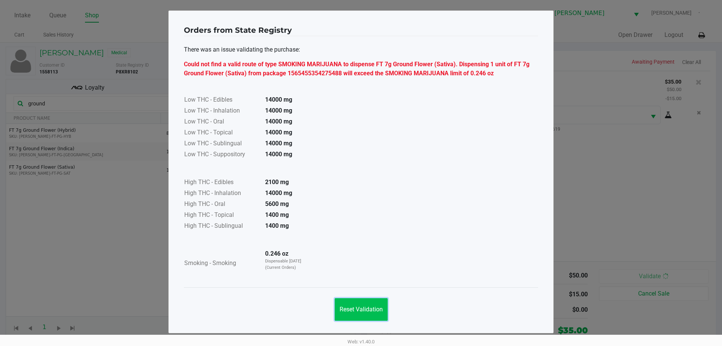
click at [367, 306] on span "Reset Validation" at bounding box center [361, 308] width 43 height 7
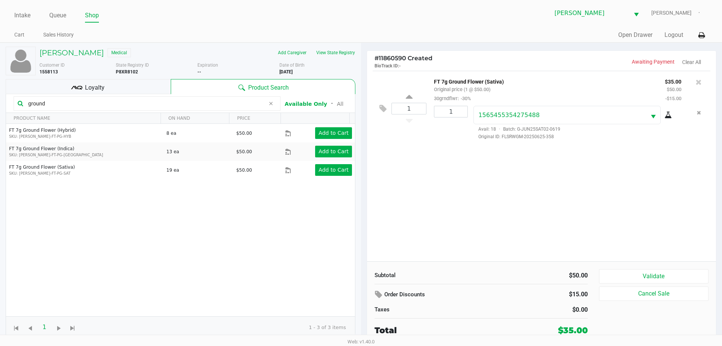
click at [695, 83] on div at bounding box center [699, 82] width 12 height 11
click at [699, 82] on icon at bounding box center [699, 82] width 6 height 8
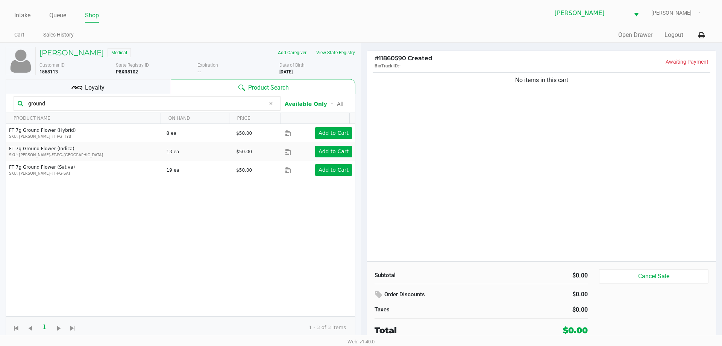
click at [147, 108] on input "ground" at bounding box center [145, 103] width 240 height 11
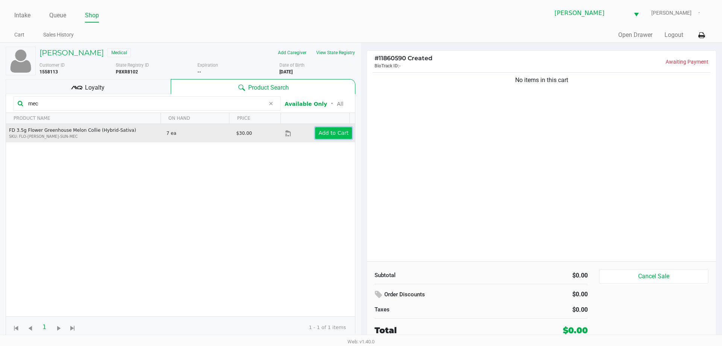
click at [326, 132] on app-button-loader "Add to Cart" at bounding box center [333, 133] width 30 height 6
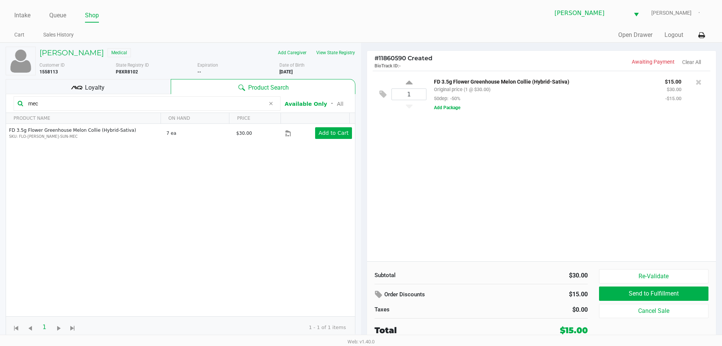
click at [211, 106] on input "mec" at bounding box center [145, 103] width 240 height 11
type input "m"
type input "yon"
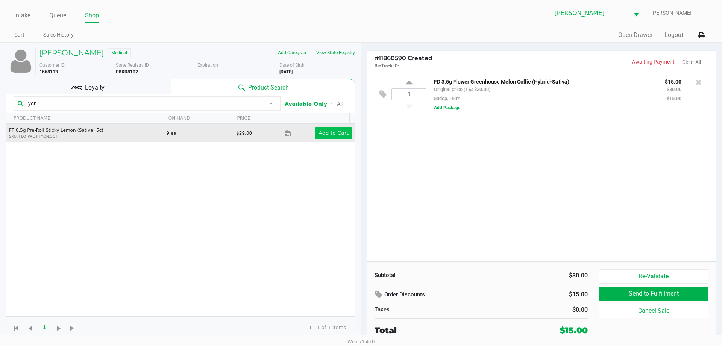
click at [332, 130] on app-button-loader "Add to Cart" at bounding box center [333, 133] width 30 height 6
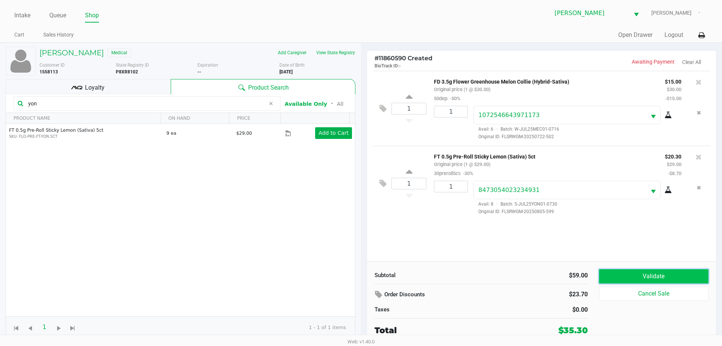
click at [633, 269] on button "Validate" at bounding box center [653, 276] width 109 height 14
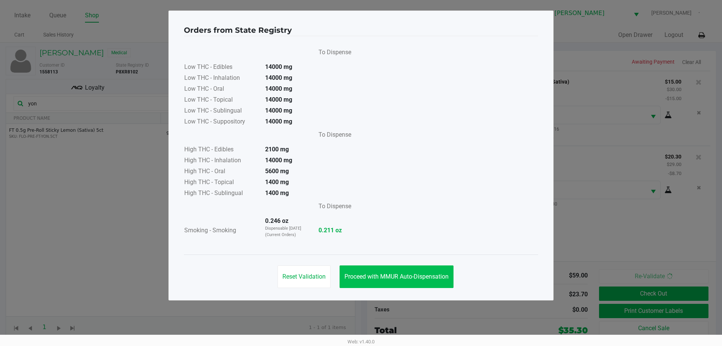
click at [393, 272] on button "Proceed with MMUR Auto-Dispensation" at bounding box center [397, 276] width 114 height 23
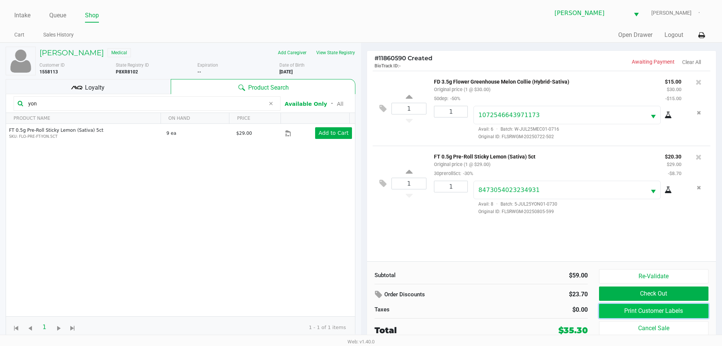
click at [635, 309] on button "Print Customer Labels" at bounding box center [653, 310] width 109 height 14
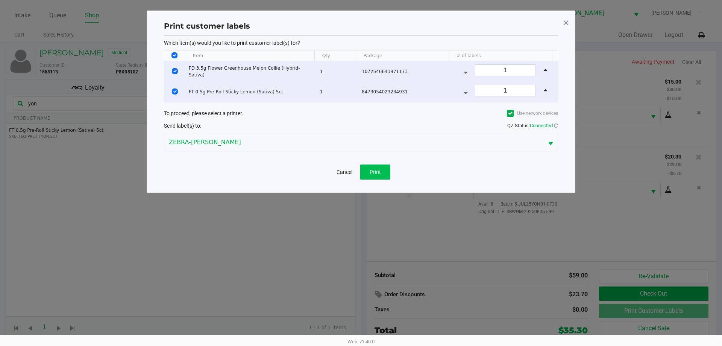
click at [374, 172] on span "Print" at bounding box center [375, 172] width 11 height 6
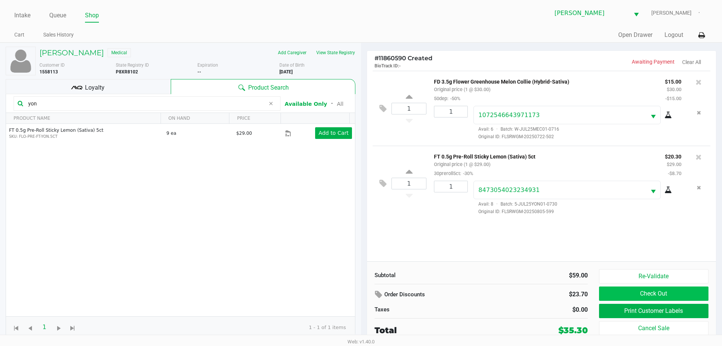
click at [617, 295] on button "Check Out" at bounding box center [653, 293] width 109 height 14
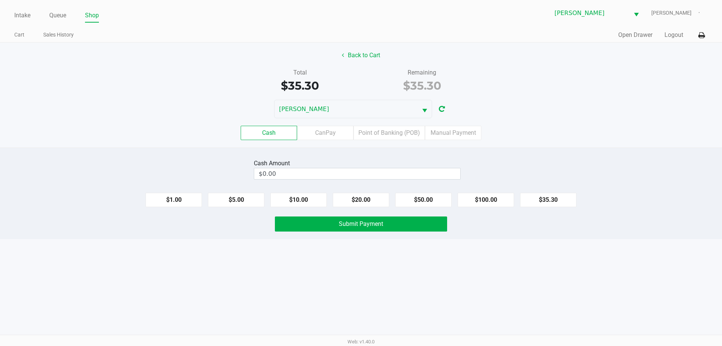
click at [322, 131] on label "CanPay" at bounding box center [325, 133] width 56 height 14
click at [0, 0] on 2 "CanPay" at bounding box center [0, 0] width 0 height 0
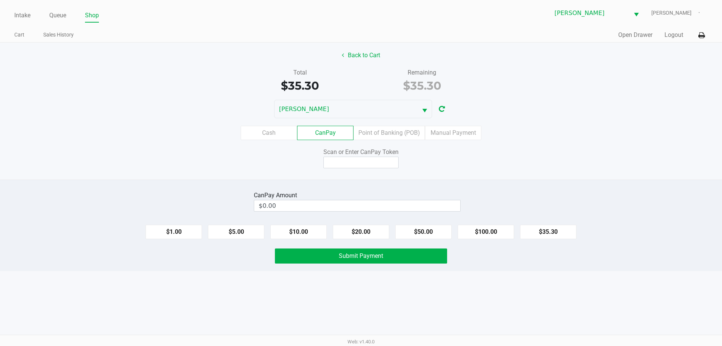
click at [393, 131] on label "Point of Banking (POB)" at bounding box center [388, 133] width 71 height 14
click at [0, 0] on 7 "Point of Banking (POB)" at bounding box center [0, 0] width 0 height 0
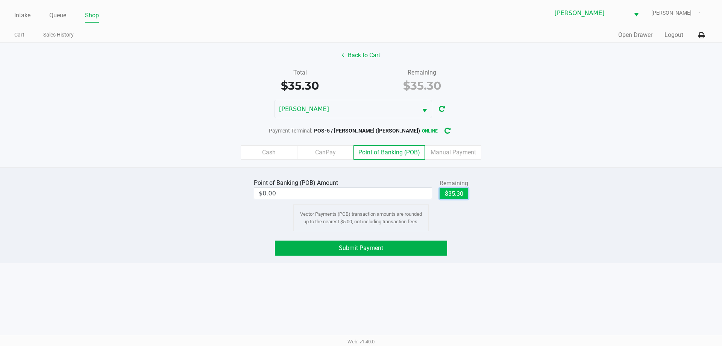
click at [457, 193] on button "$35.30" at bounding box center [454, 193] width 29 height 11
type input "$35.30"
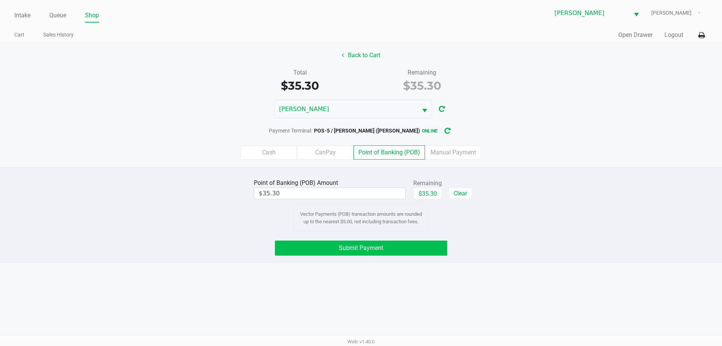
click at [412, 251] on button "Submit Payment" at bounding box center [361, 247] width 172 height 15
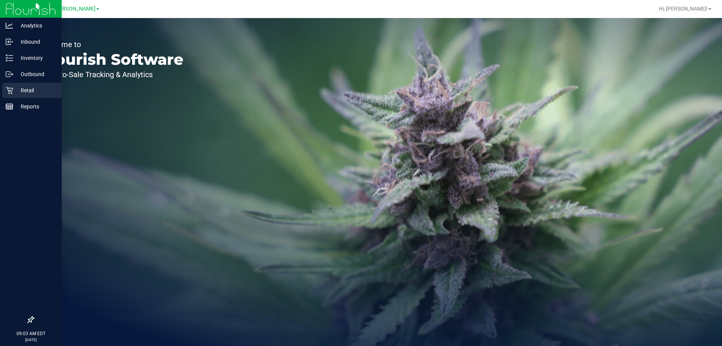
click at [28, 89] on p "Retail" at bounding box center [35, 90] width 45 height 9
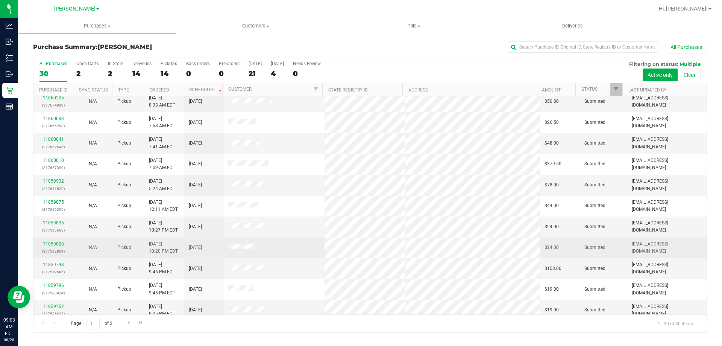
scroll to position [199, 0]
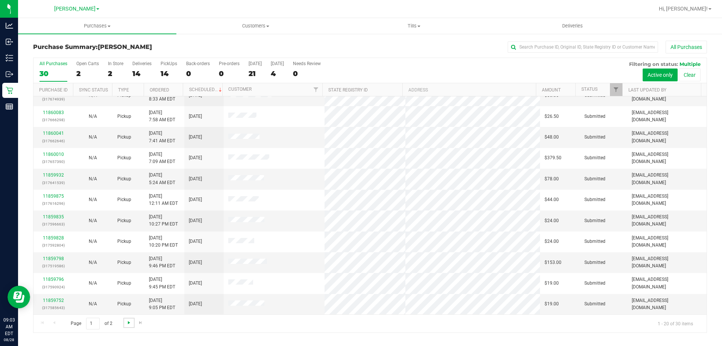
click at [127, 323] on span "Go to the next page" at bounding box center [129, 322] width 6 height 6
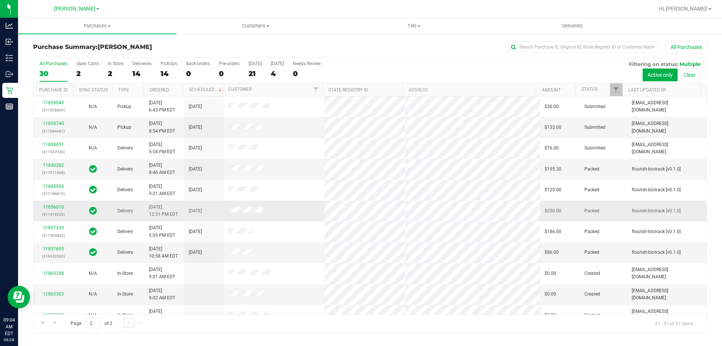
scroll to position [11, 0]
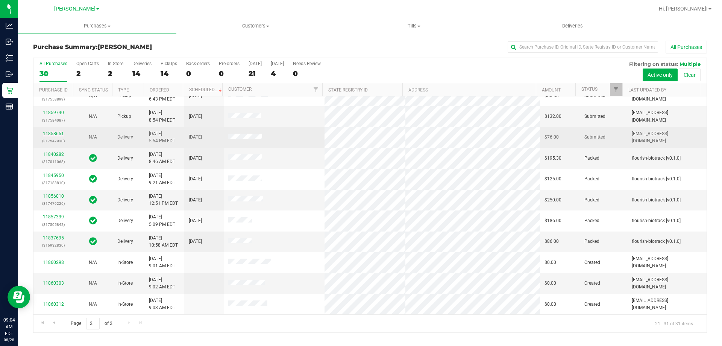
click at [53, 133] on link "11858651" at bounding box center [53, 133] width 21 height 5
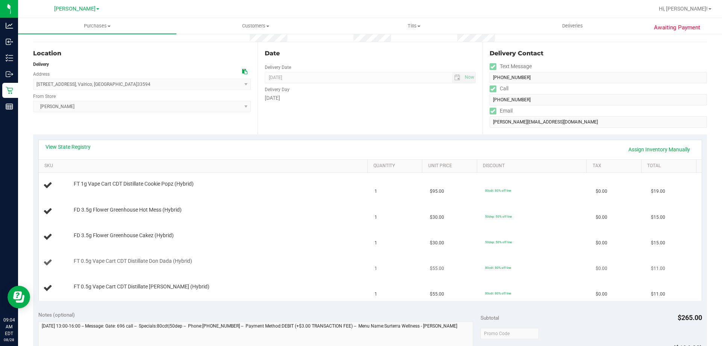
scroll to position [75, 0]
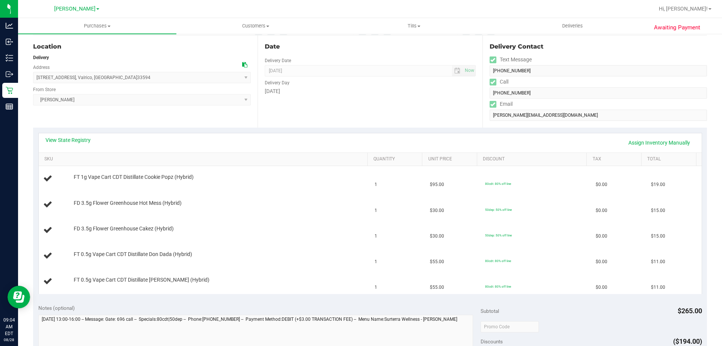
click at [73, 153] on th "SKU" at bounding box center [203, 160] width 329 height 14
click at [82, 142] on link "View State Registry" at bounding box center [67, 140] width 45 height 8
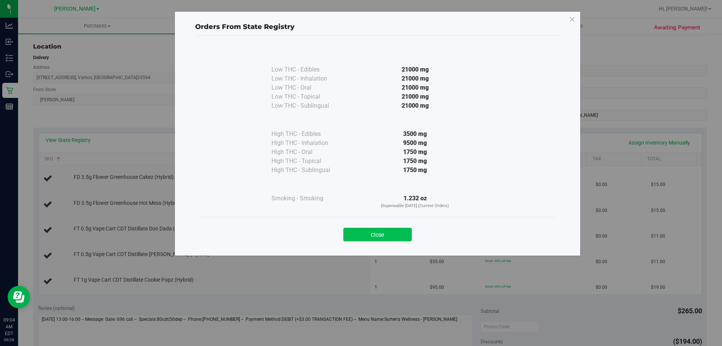
click at [389, 240] on button "Close" at bounding box center [377, 234] width 68 height 14
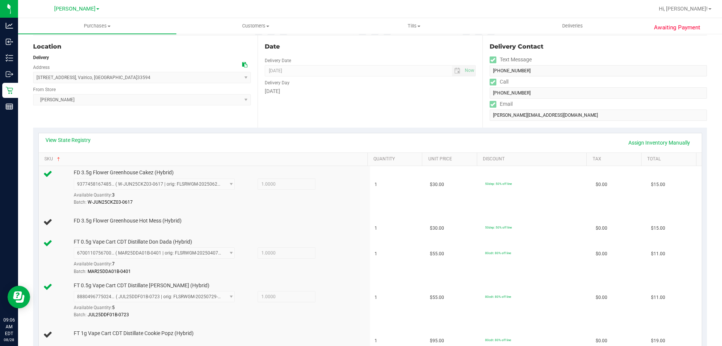
click at [86, 102] on span "Brandon WC Select Store Bonita Springs WC Boynton Beach WC Bradenton WC Brandon…" at bounding box center [142, 99] width 218 height 11
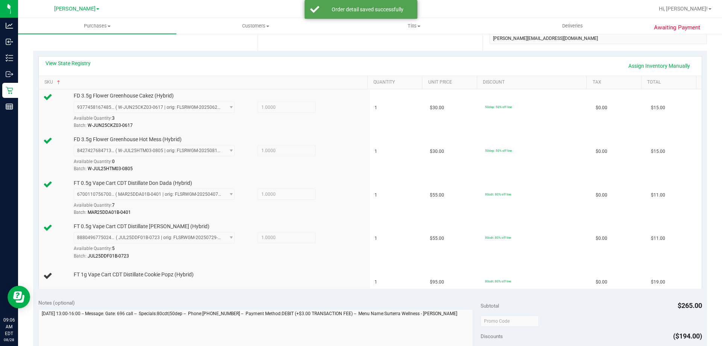
scroll to position [194, 0]
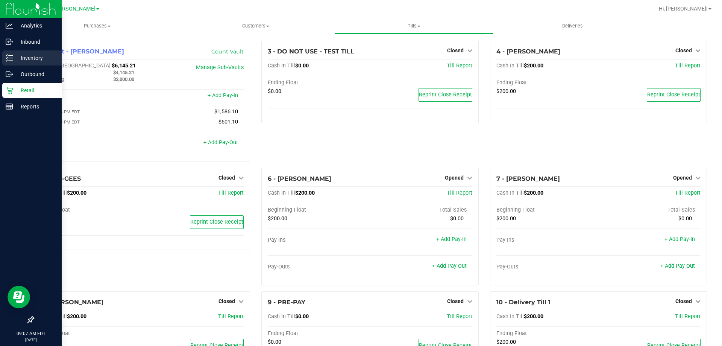
click at [22, 56] on p "Inventory" at bounding box center [35, 57] width 45 height 9
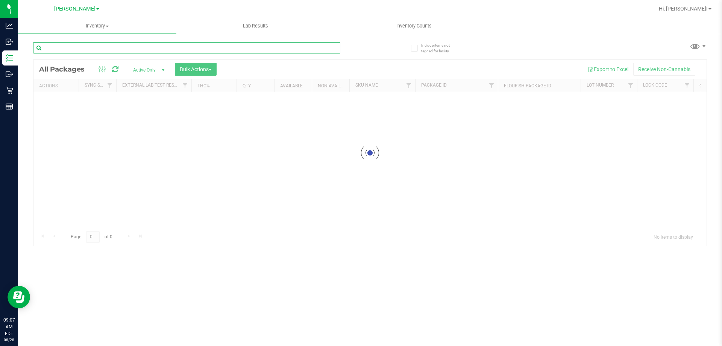
click at [146, 50] on input "text" at bounding box center [186, 47] width 307 height 11
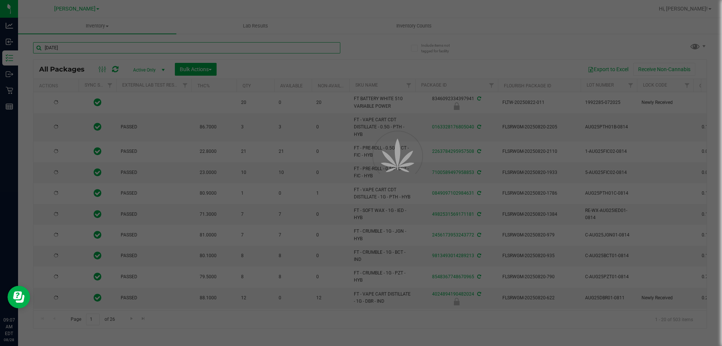
type input "JUL25C"
type input "[DATE]"
type input "JUL25CPZ01-0715"
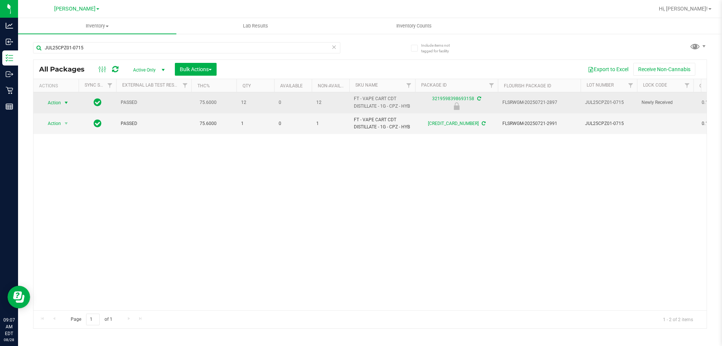
click at [56, 101] on span "Action" at bounding box center [51, 102] width 20 height 11
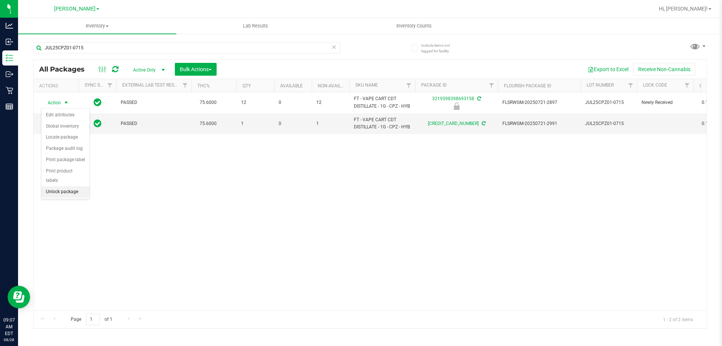
click at [76, 186] on li "Unlock package" at bounding box center [65, 191] width 48 height 11
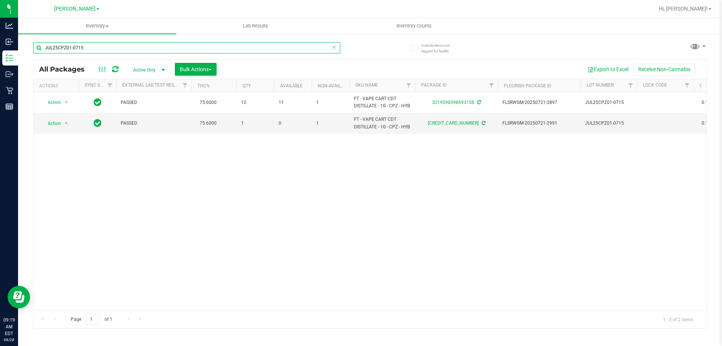
click at [244, 49] on input "JUL25CPZ01-0715" at bounding box center [186, 47] width 307 height 11
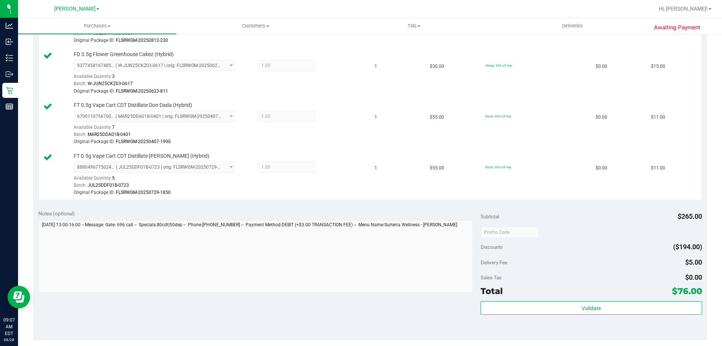
scroll to position [338, 0]
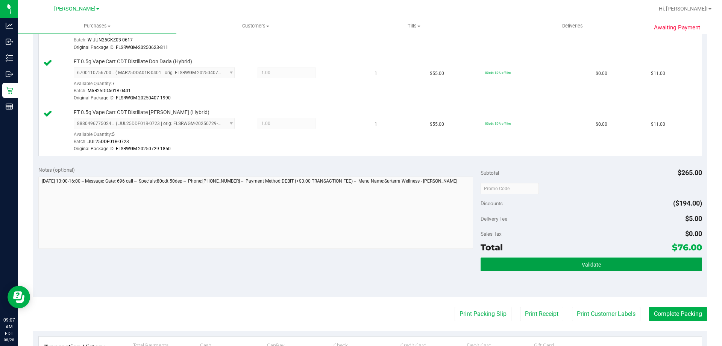
click at [561, 266] on button "Validate" at bounding box center [591, 264] width 221 height 14
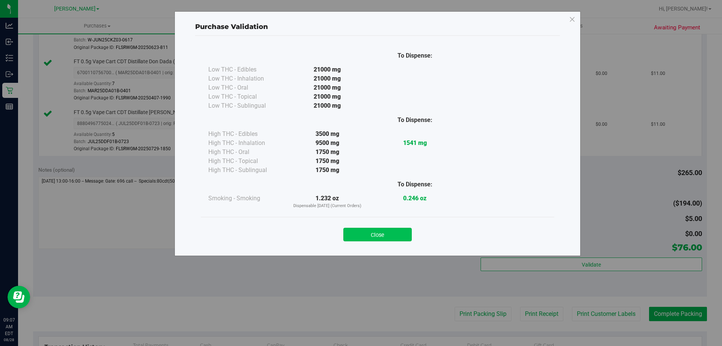
click at [366, 234] on button "Close" at bounding box center [377, 234] width 68 height 14
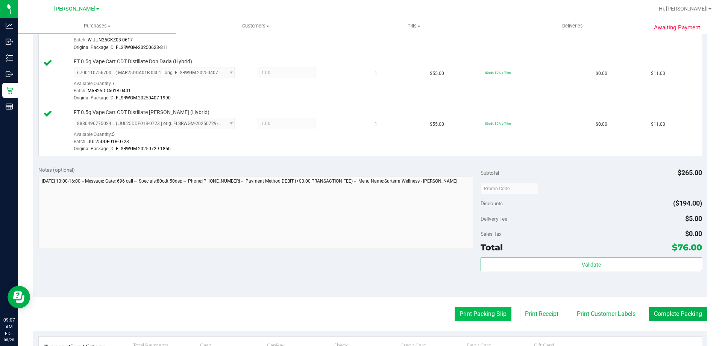
click at [492, 309] on button "Print Packing Slip" at bounding box center [483, 313] width 57 height 14
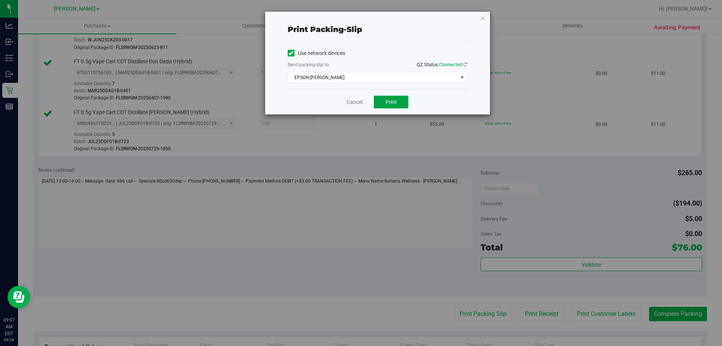
click at [395, 99] on span "Print" at bounding box center [390, 102] width 11 height 6
click at [396, 80] on span "EPSON-BECK" at bounding box center [373, 77] width 170 height 11
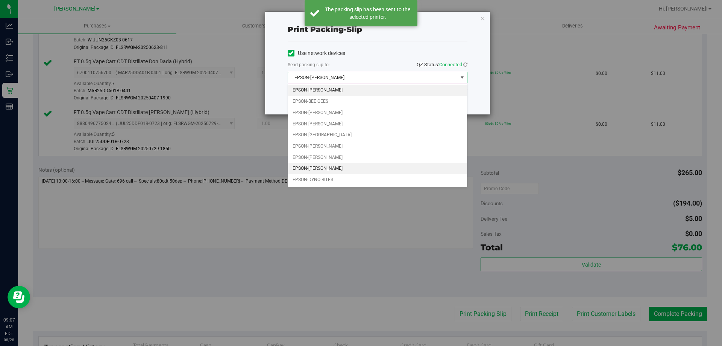
click at [331, 170] on li "EPSON-DWIGHT YOAKAM" at bounding box center [377, 168] width 179 height 11
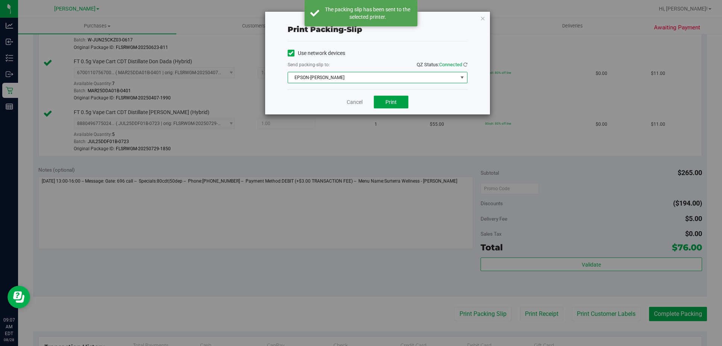
click at [399, 104] on button "Print" at bounding box center [391, 101] width 35 height 13
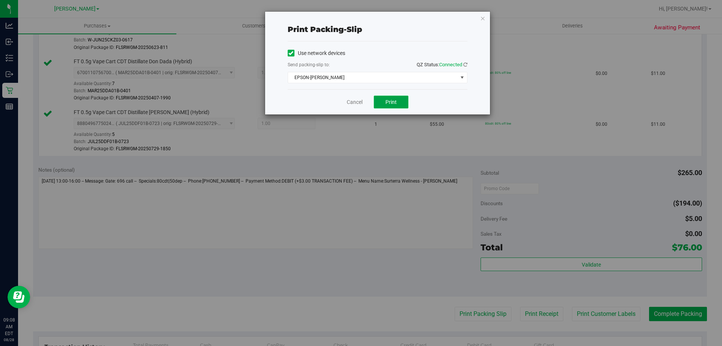
click at [402, 101] on button "Print" at bounding box center [391, 101] width 35 height 13
click at [383, 100] on button "Print" at bounding box center [391, 101] width 35 height 13
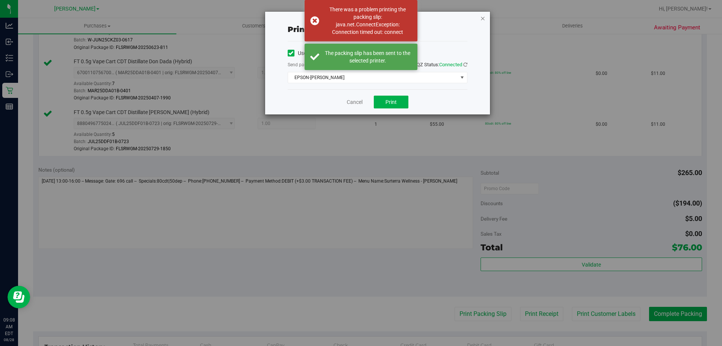
click at [481, 19] on icon "button" at bounding box center [482, 18] width 5 height 9
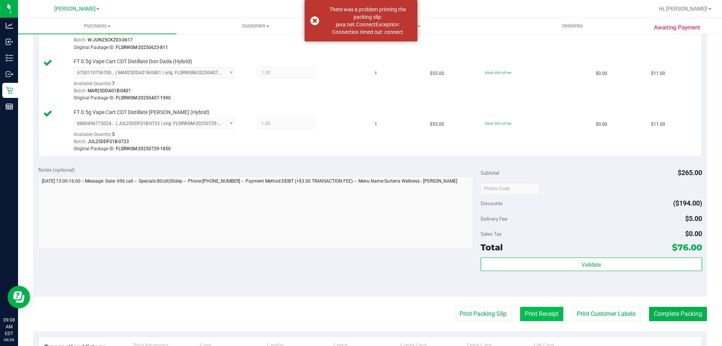
click at [537, 313] on button "Print Receipt" at bounding box center [541, 313] width 43 height 14
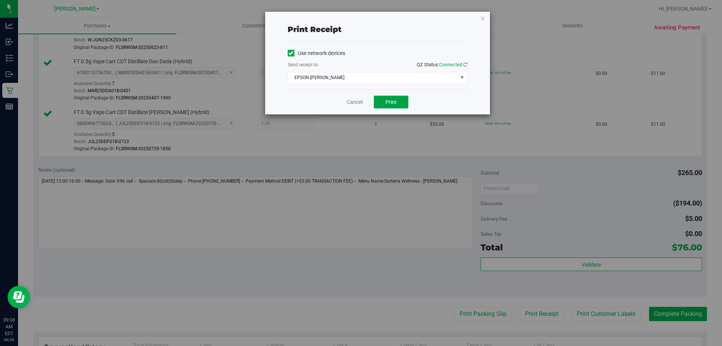
click at [391, 103] on span "Print" at bounding box center [390, 102] width 11 height 6
click at [355, 100] on link "Cancel" at bounding box center [355, 102] width 16 height 8
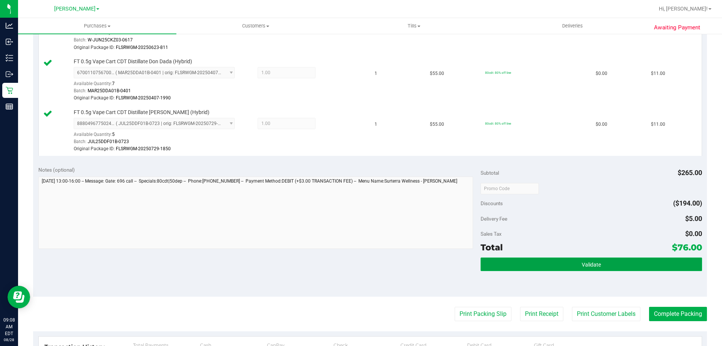
click at [609, 270] on button "Validate" at bounding box center [591, 264] width 221 height 14
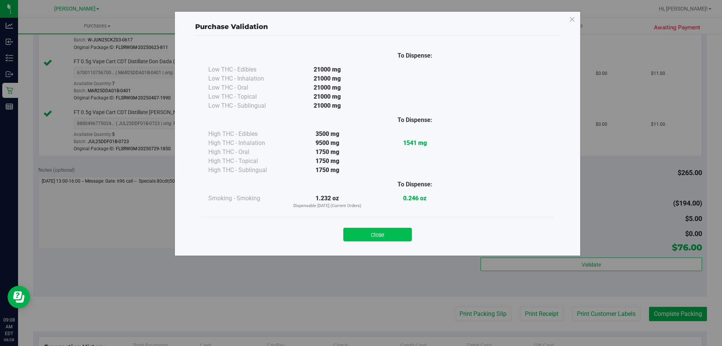
click at [403, 229] on button "Close" at bounding box center [377, 234] width 68 height 14
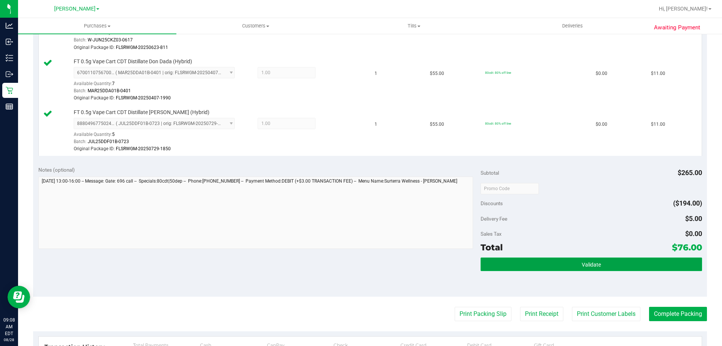
click at [622, 267] on button "Validate" at bounding box center [591, 264] width 221 height 14
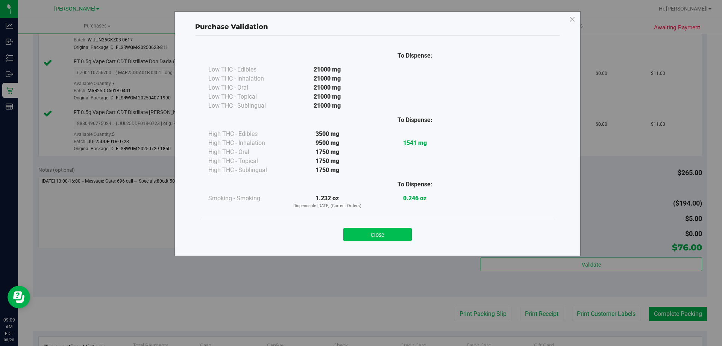
click at [397, 238] on button "Close" at bounding box center [377, 234] width 68 height 14
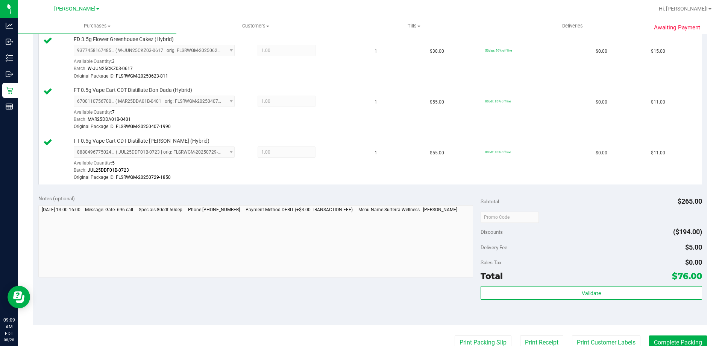
scroll to position [317, 0]
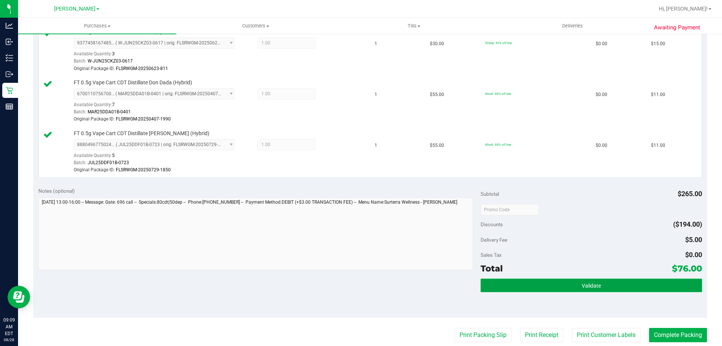
click at [614, 285] on button "Validate" at bounding box center [591, 285] width 221 height 14
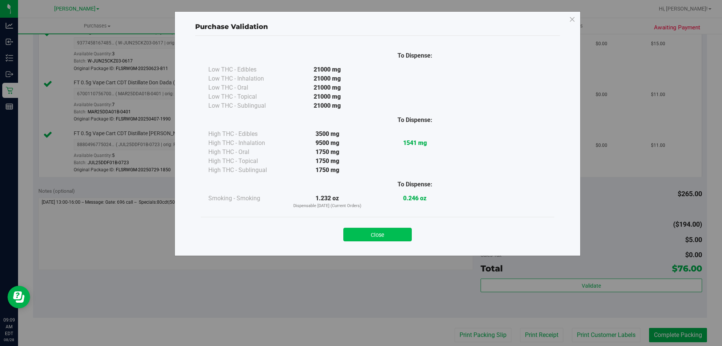
click at [399, 229] on button "Close" at bounding box center [377, 234] width 68 height 14
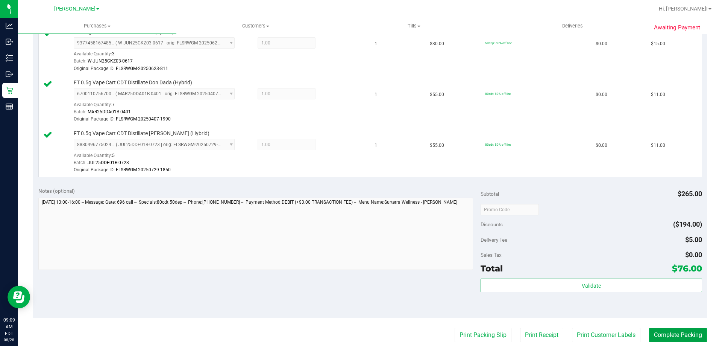
click at [679, 333] on button "Complete Packing" at bounding box center [678, 334] width 58 height 14
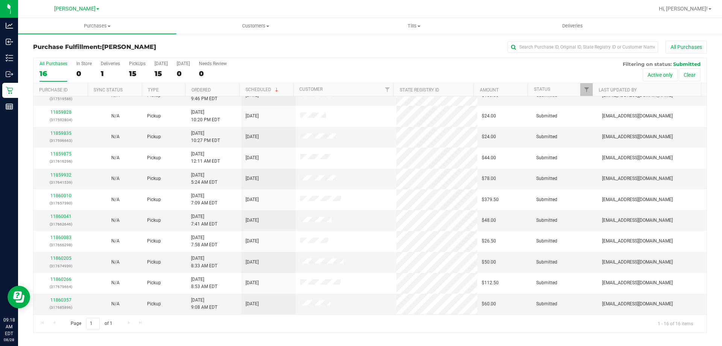
scroll to position [115, 0]
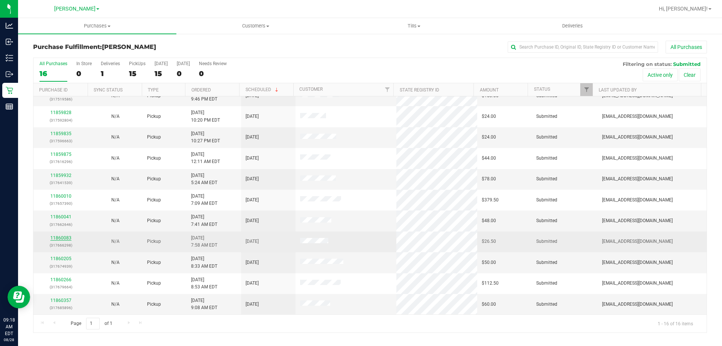
click at [67, 237] on link "11860083" at bounding box center [60, 237] width 21 height 5
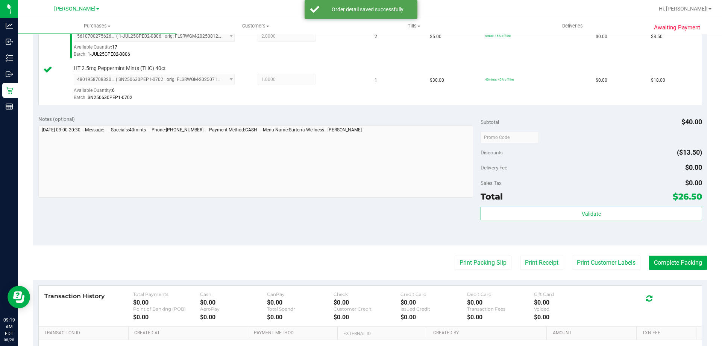
scroll to position [233, 0]
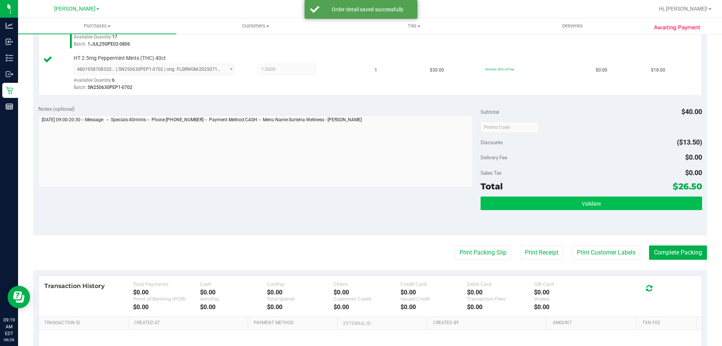
click at [593, 230] on div "Notes (optional) Subtotal $40.00 Discounts ($13.50) Delivery Fee $0.00 Sales Ta…" at bounding box center [370, 167] width 674 height 135
click at [595, 205] on span "Validate" at bounding box center [591, 203] width 19 height 6
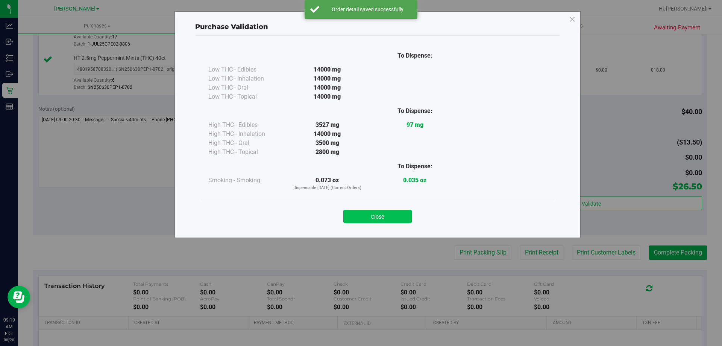
click at [402, 212] on button "Close" at bounding box center [377, 216] width 68 height 14
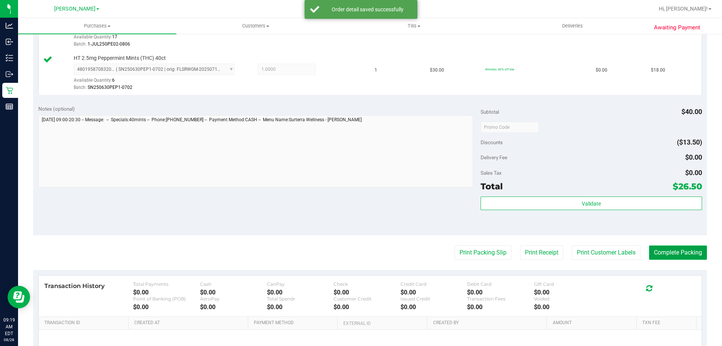
click at [678, 250] on button "Complete Packing" at bounding box center [678, 252] width 58 height 14
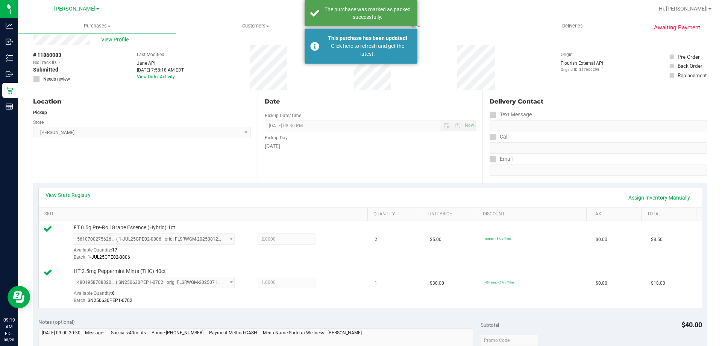
scroll to position [0, 0]
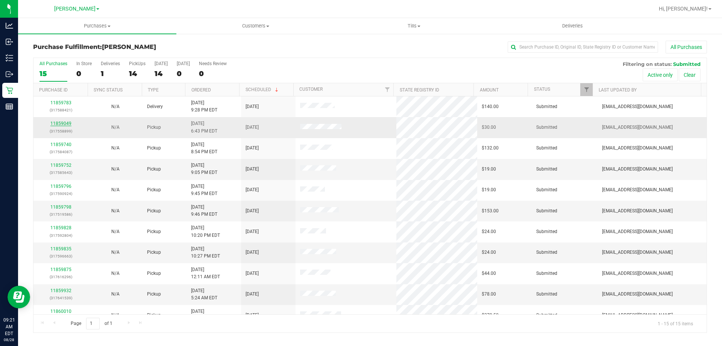
click at [66, 123] on link "11859049" at bounding box center [60, 123] width 21 height 5
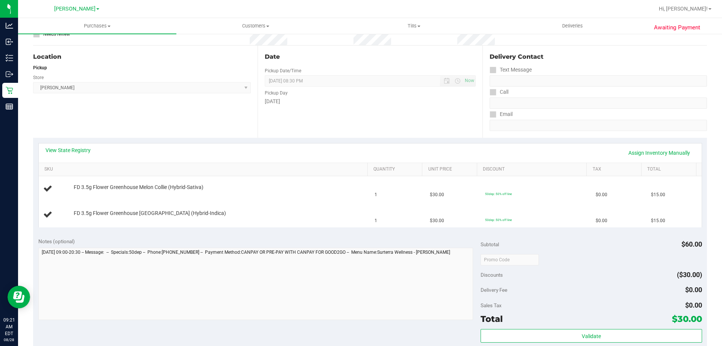
scroll to position [67, 0]
click at [86, 149] on link "View State Registry" at bounding box center [67, 149] width 45 height 8
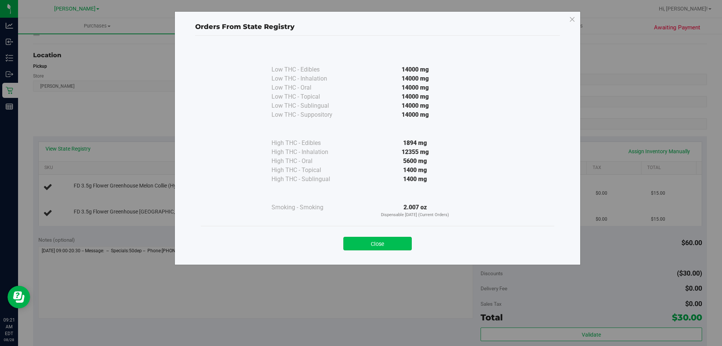
click at [396, 247] on button "Close" at bounding box center [377, 243] width 68 height 14
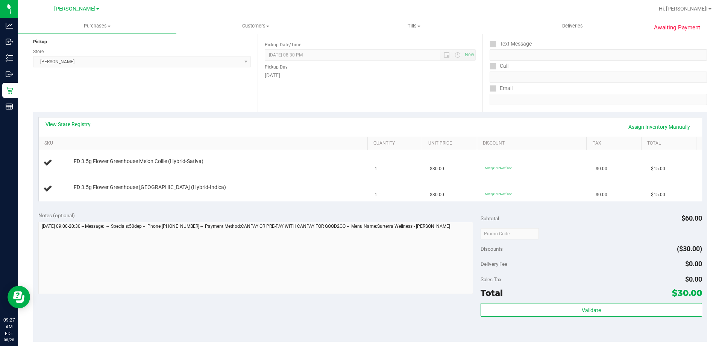
scroll to position [104, 0]
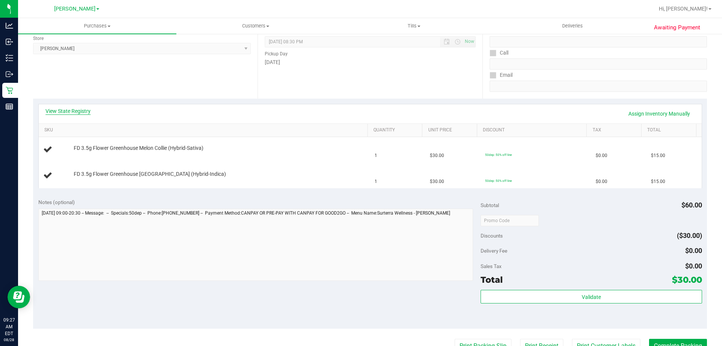
click at [76, 112] on link "View State Registry" at bounding box center [67, 111] width 45 height 8
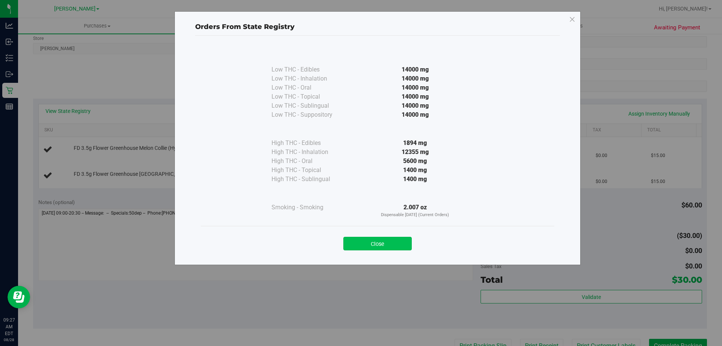
click at [384, 244] on button "Close" at bounding box center [377, 243] width 68 height 14
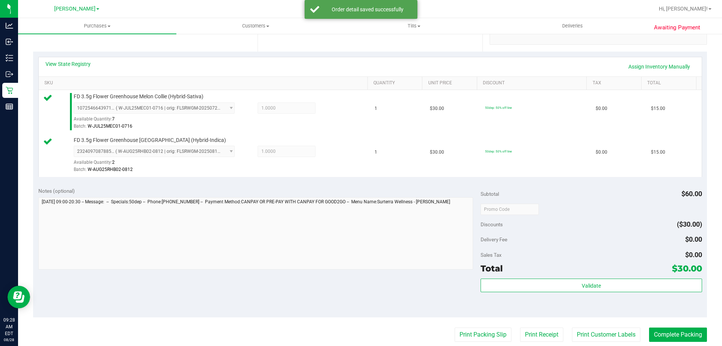
scroll to position [217, 0]
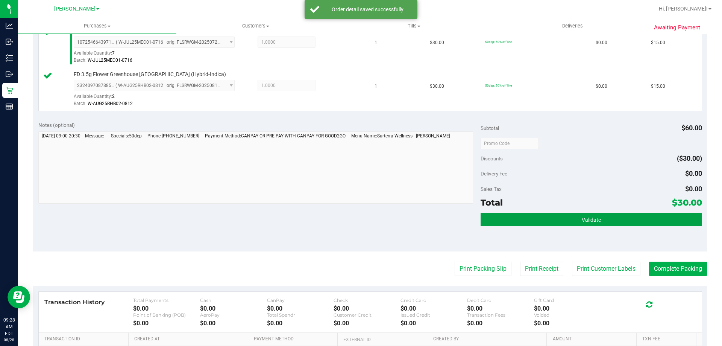
click at [551, 213] on button "Validate" at bounding box center [591, 219] width 221 height 14
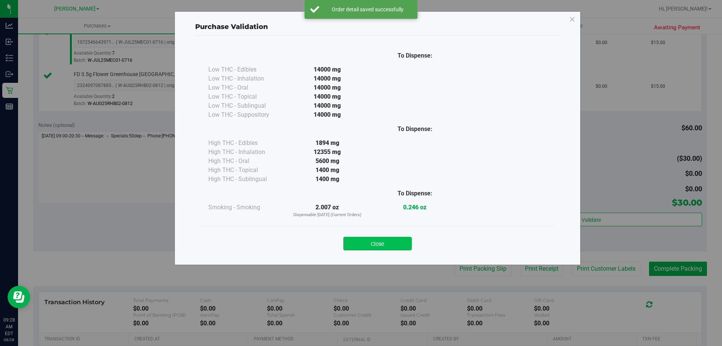
click at [353, 241] on button "Close" at bounding box center [377, 243] width 68 height 14
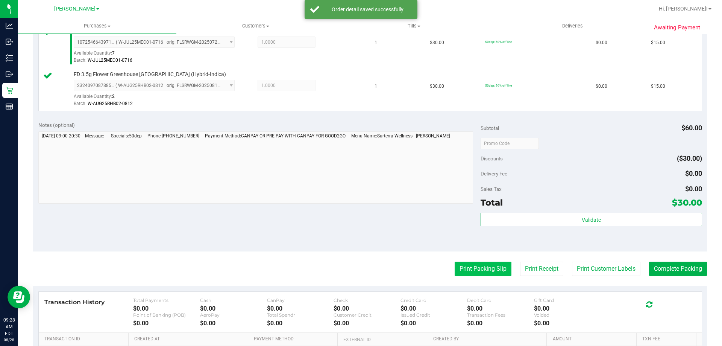
click at [482, 270] on button "Print Packing Slip" at bounding box center [483, 268] width 57 height 14
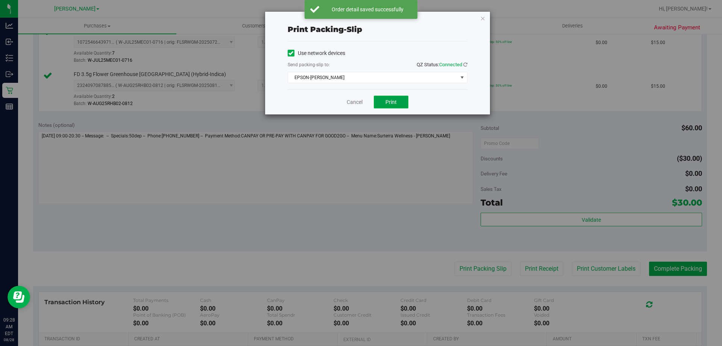
click at [384, 101] on button "Print" at bounding box center [391, 101] width 35 height 13
click at [484, 17] on icon "button" at bounding box center [482, 18] width 5 height 9
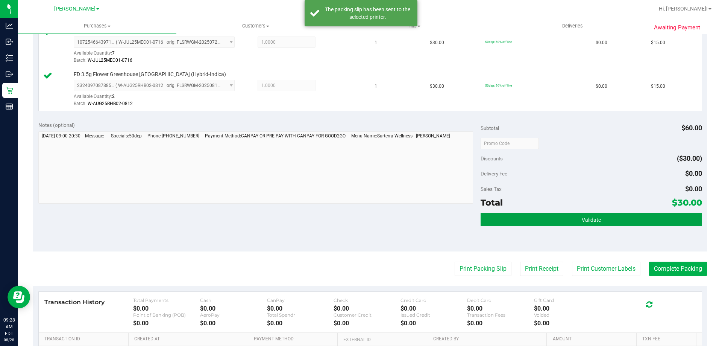
click at [584, 218] on span "Validate" at bounding box center [591, 220] width 19 height 6
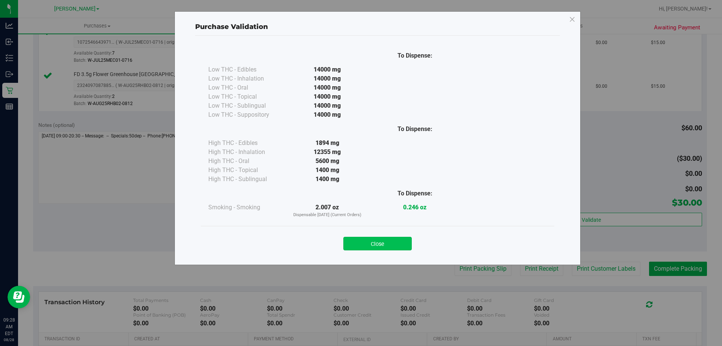
click at [387, 248] on button "Close" at bounding box center [377, 243] width 68 height 14
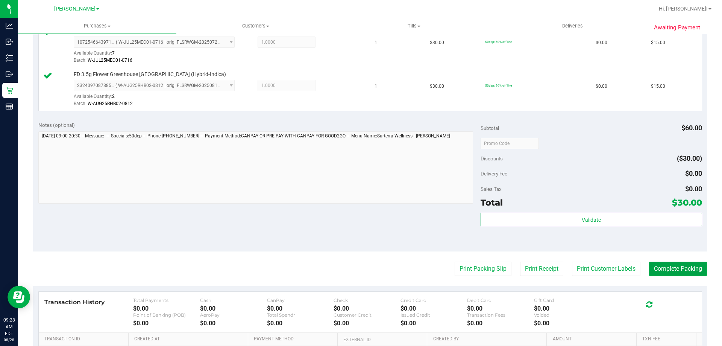
click at [674, 268] on button "Complete Packing" at bounding box center [678, 268] width 58 height 14
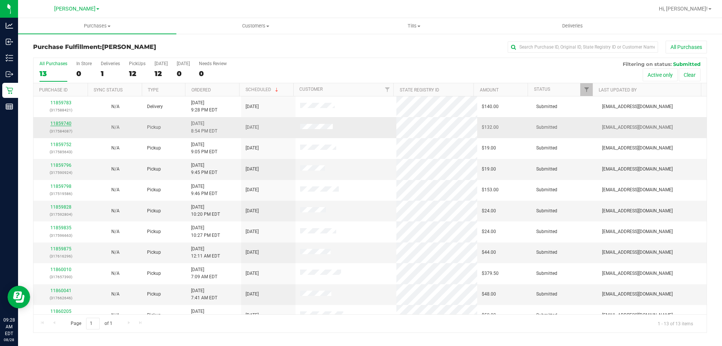
click at [70, 123] on link "11859740" at bounding box center [60, 123] width 21 height 5
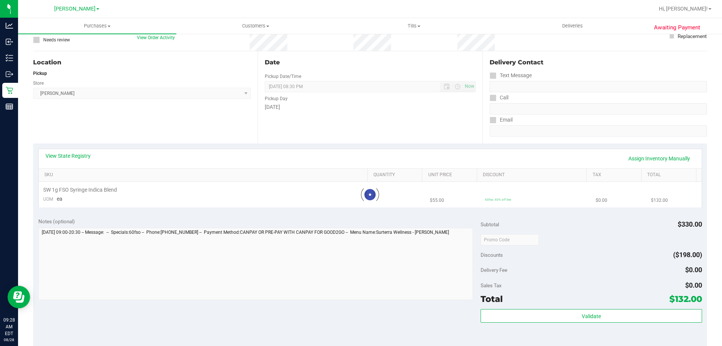
scroll to position [60, 0]
click at [81, 153] on link "View State Registry" at bounding box center [67, 156] width 45 height 8
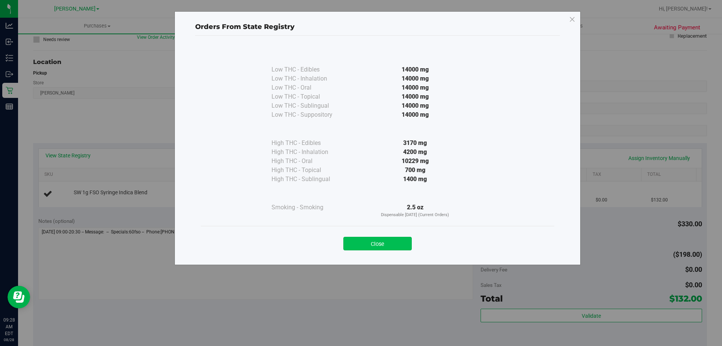
click at [394, 242] on button "Close" at bounding box center [377, 243] width 68 height 14
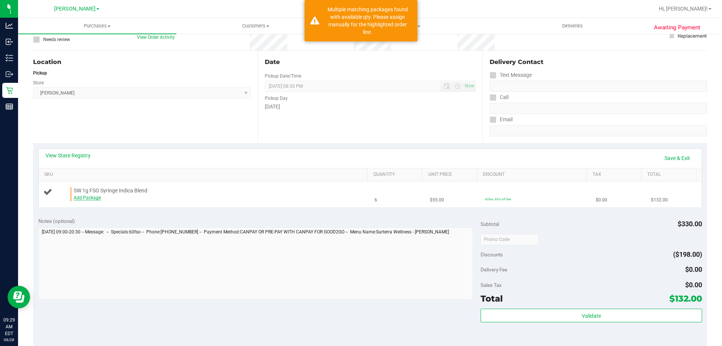
click at [95, 196] on link "Add Package" at bounding box center [87, 197] width 27 height 5
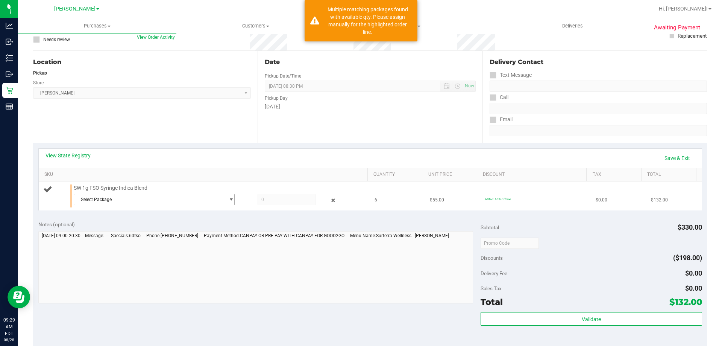
click at [168, 200] on span "Select Package" at bounding box center [149, 199] width 151 height 11
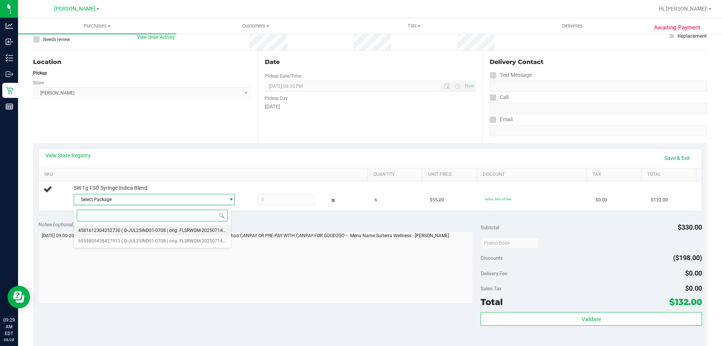
click at [165, 231] on span "( O-JUL25IND01-0708 | orig: FLSRWGM-20250714-1939 )" at bounding box center [178, 229] width 115 height 5
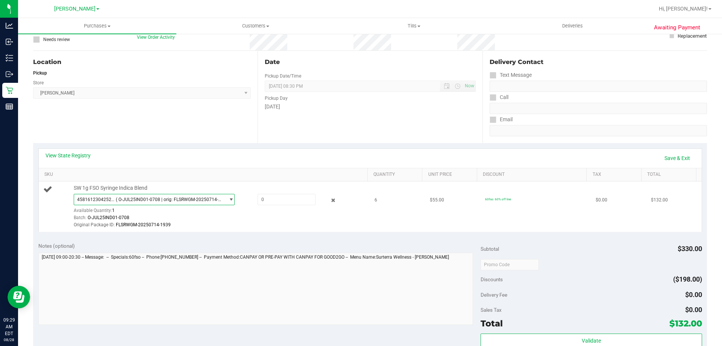
click at [173, 200] on span "( O-JUL25IND01-0708 | orig: FLSRWGM-20250714-1939 )" at bounding box center [169, 199] width 106 height 5
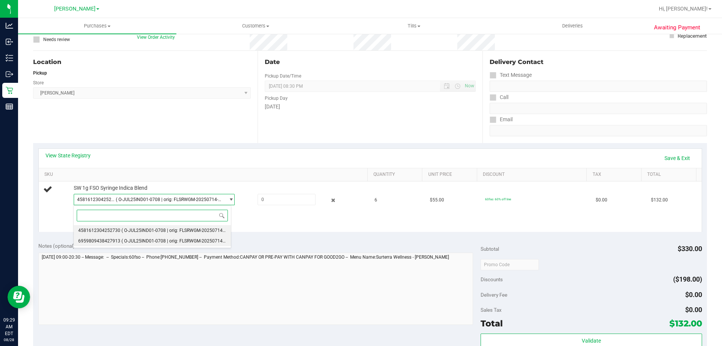
click at [173, 241] on span "( O-JUL25IND01-0708 | orig: FLSRWGM-20250714-1952 )" at bounding box center [178, 240] width 115 height 5
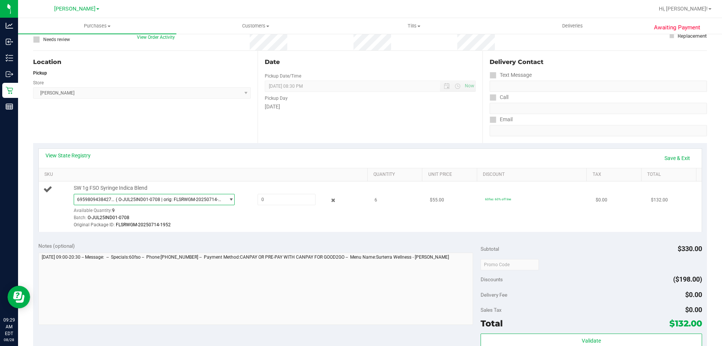
click at [186, 198] on span "( O-JUL25IND01-0708 | orig: FLSRWGM-20250714-1952 )" at bounding box center [169, 199] width 106 height 5
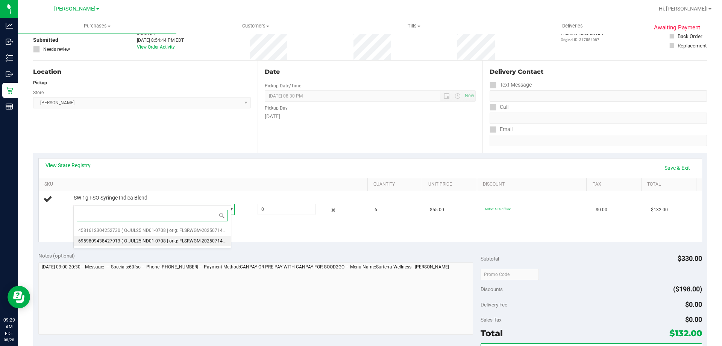
scroll to position [113, 0]
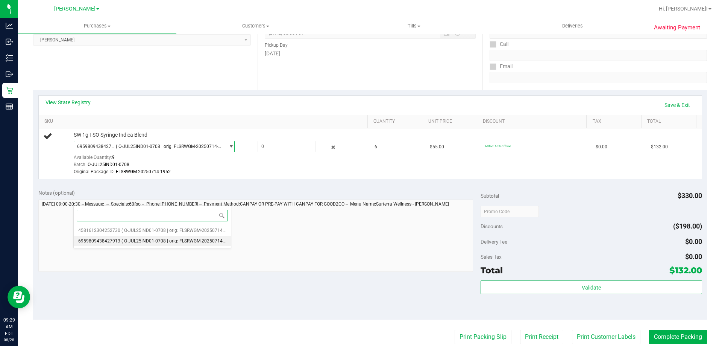
click at [152, 241] on span "( O-JUL25IND01-0708 | orig: FLSRWGM-20250714-1952 )" at bounding box center [178, 240] width 115 height 5
click at [159, 145] on span "( O-JUL25IND01-0708 | orig: FLSRWGM-20250714-1952 )" at bounding box center [169, 146] width 106 height 5
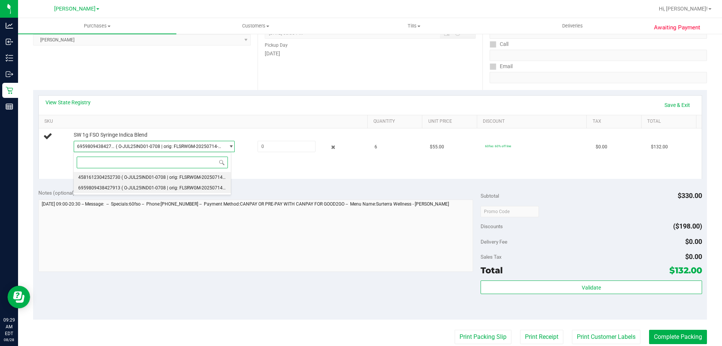
click at [165, 179] on span "( O-JUL25IND01-0708 | orig: FLSRWGM-20250714-1939 )" at bounding box center [178, 176] width 115 height 5
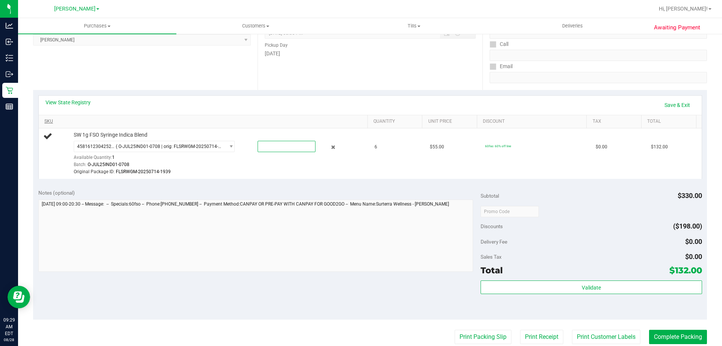
drag, startPoint x: 276, startPoint y: 147, endPoint x: 286, endPoint y: 123, distance: 26.5
click at [276, 147] on span at bounding box center [287, 146] width 58 height 11
type input "1"
type input "1.0000"
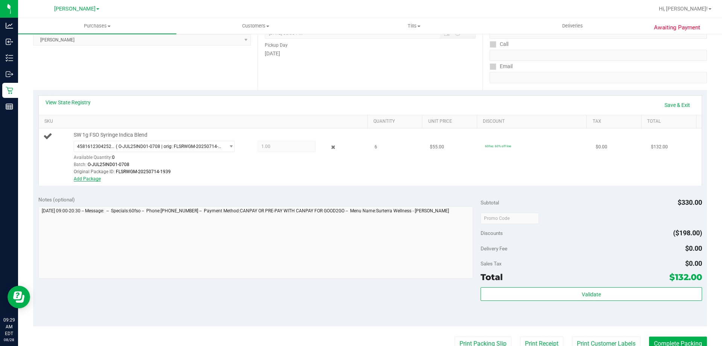
click at [96, 180] on link "Add Package" at bounding box center [87, 178] width 27 height 5
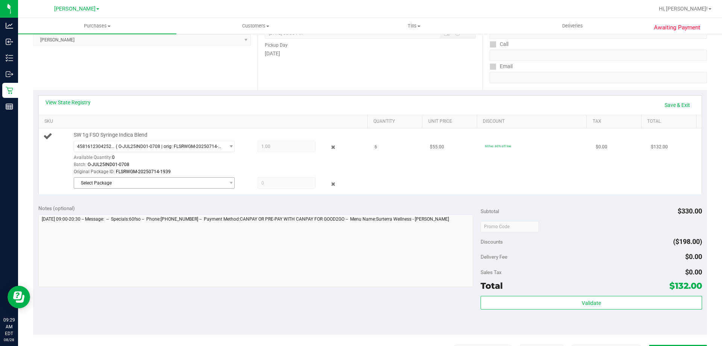
click at [177, 186] on span "Select Package" at bounding box center [149, 182] width 151 height 11
click at [199, 215] on span "( O-JUL25IND01-0708 | orig: FLSRWGM-20250714-1952 )" at bounding box center [178, 213] width 115 height 5
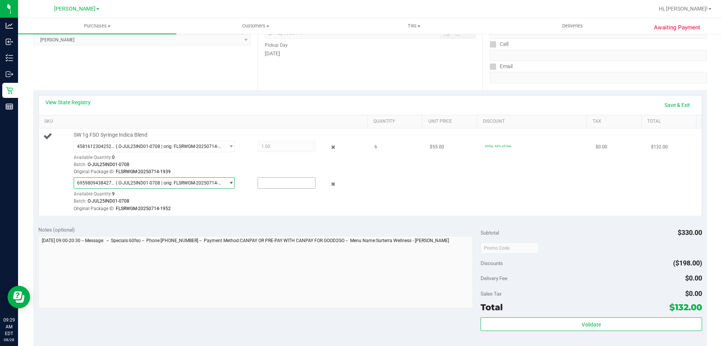
click at [284, 185] on input "text" at bounding box center [286, 182] width 57 height 11
type input "5"
type input "5.0000"
click at [237, 204] on div "Batch: O-JUL25IND01-0708" at bounding box center [219, 200] width 290 height 7
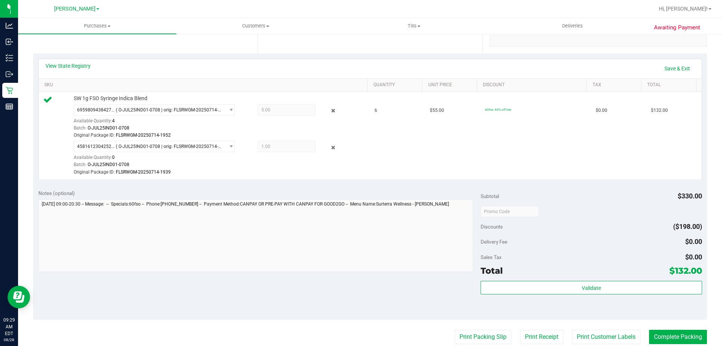
scroll to position [159, 0]
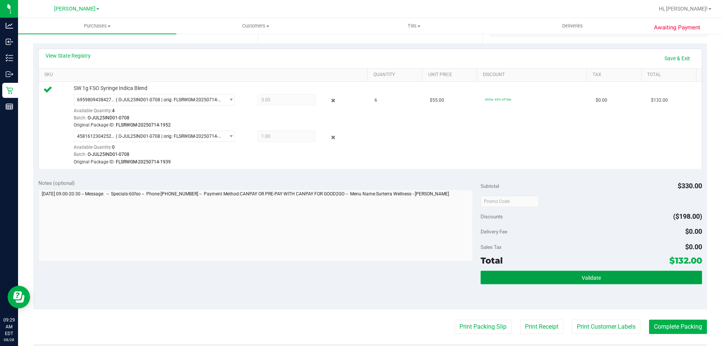
click at [556, 272] on button "Validate" at bounding box center [591, 277] width 221 height 14
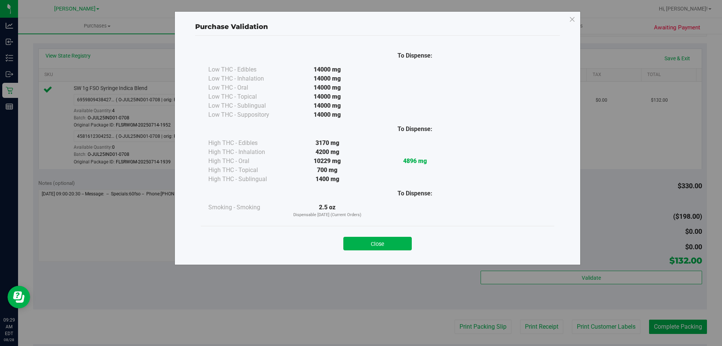
click at [396, 256] on div "To Dispense: Low THC - Edibles 14000 mg" at bounding box center [377, 147] width 365 height 222
click at [391, 243] on button "Close" at bounding box center [377, 243] width 68 height 14
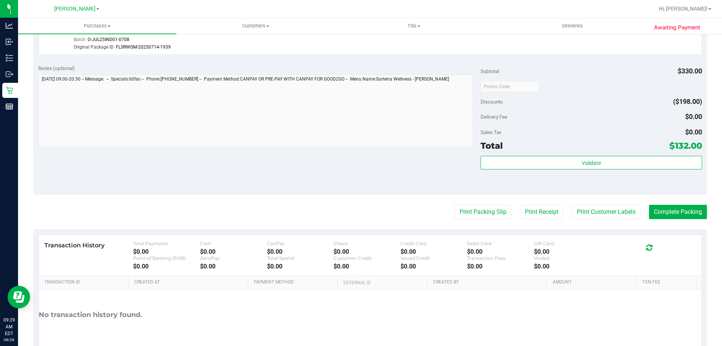
scroll to position [280, 0]
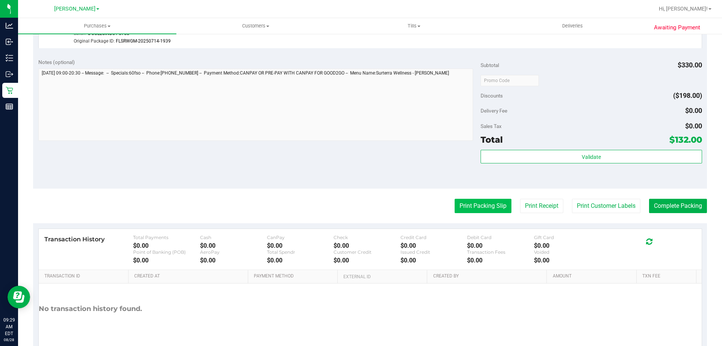
click at [490, 205] on button "Print Packing Slip" at bounding box center [483, 206] width 57 height 14
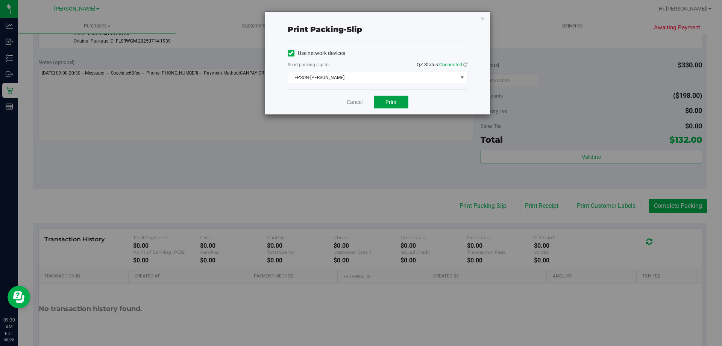
click at [391, 102] on span "Print" at bounding box center [390, 102] width 11 height 6
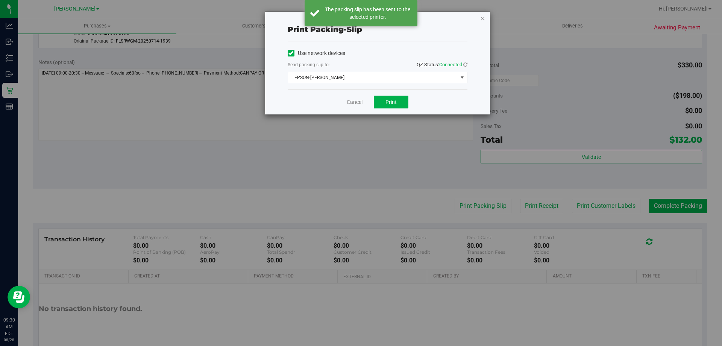
click at [482, 17] on icon "button" at bounding box center [482, 18] width 5 height 9
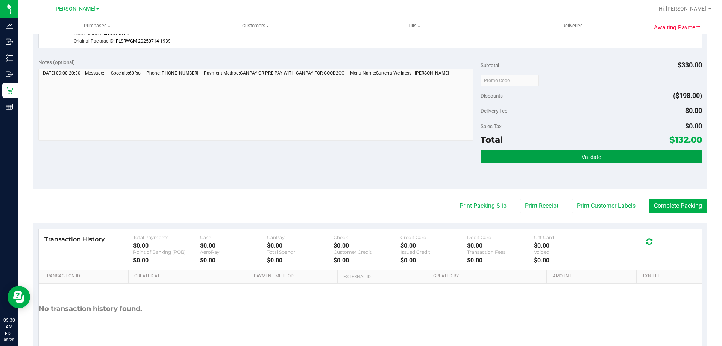
click at [559, 158] on button "Validate" at bounding box center [591, 157] width 221 height 14
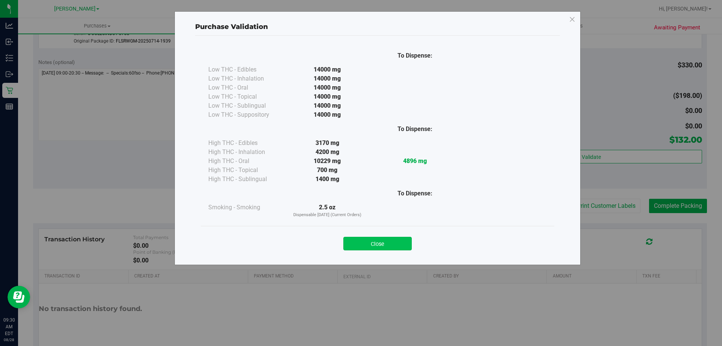
click at [375, 238] on button "Close" at bounding box center [377, 243] width 68 height 14
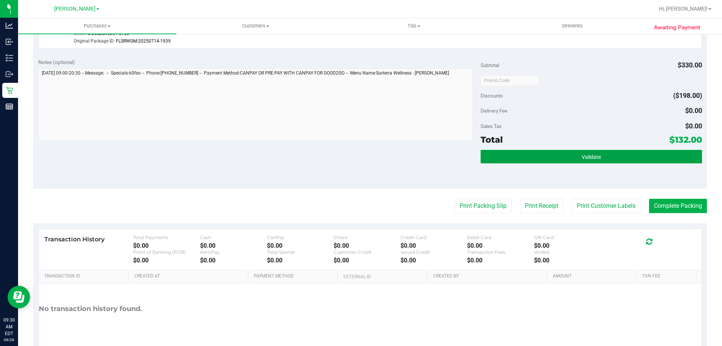
click at [582, 158] on span "Validate" at bounding box center [591, 157] width 19 height 6
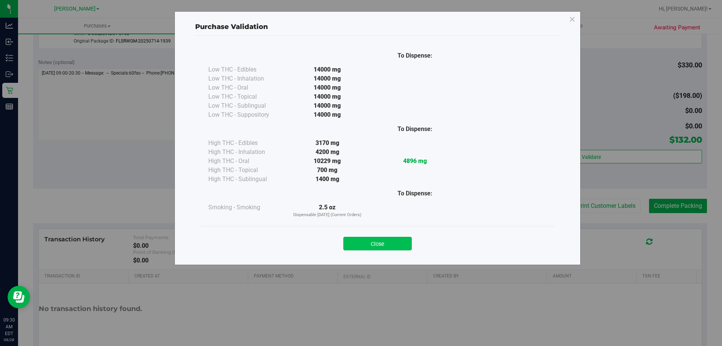
click at [400, 239] on button "Close" at bounding box center [377, 243] width 68 height 14
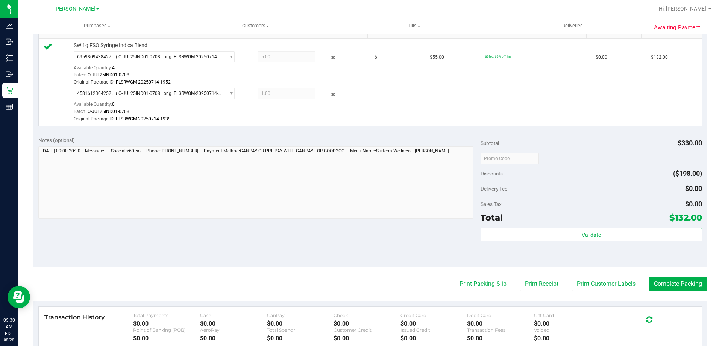
scroll to position [205, 0]
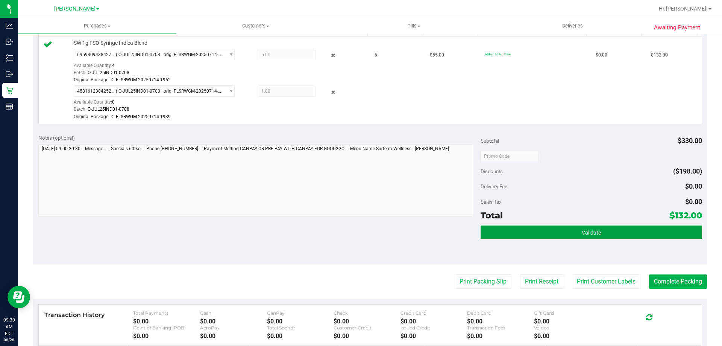
click at [593, 227] on button "Validate" at bounding box center [591, 232] width 221 height 14
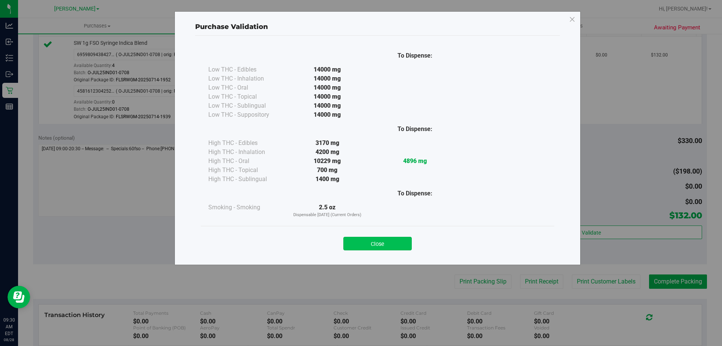
click at [396, 238] on button "Close" at bounding box center [377, 243] width 68 height 14
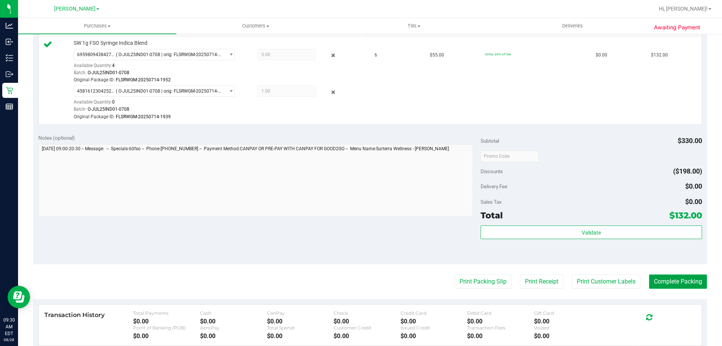
click at [695, 278] on button "Complete Packing" at bounding box center [678, 281] width 58 height 14
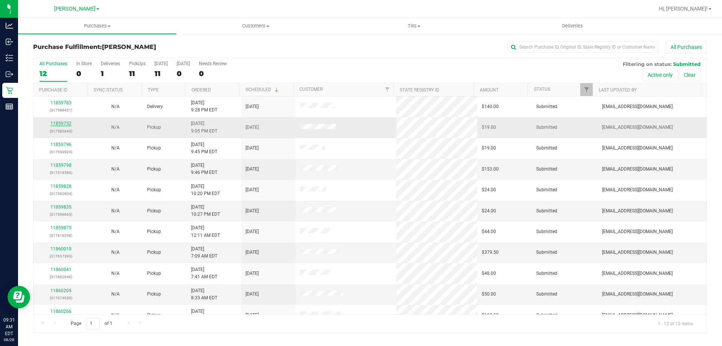
click at [62, 126] on link "11859752" at bounding box center [60, 123] width 21 height 5
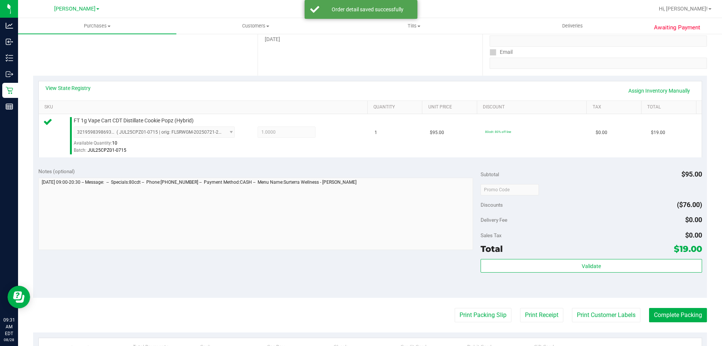
scroll to position [165, 0]
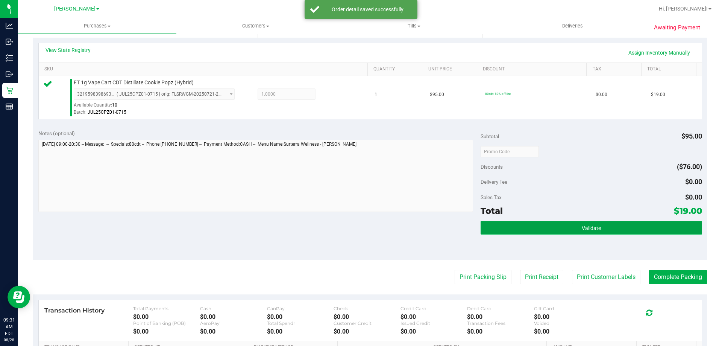
click at [583, 228] on span "Validate" at bounding box center [591, 228] width 19 height 6
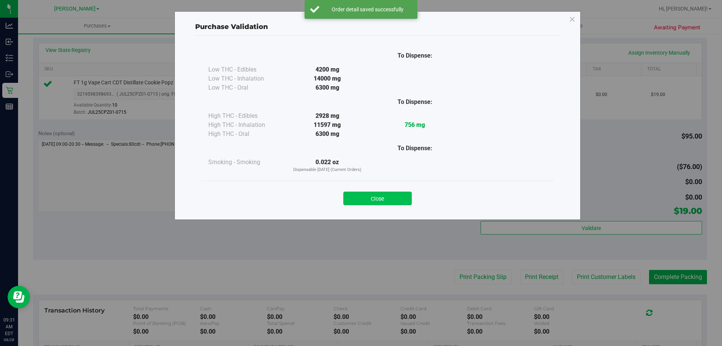
click at [397, 197] on button "Close" at bounding box center [377, 198] width 68 height 14
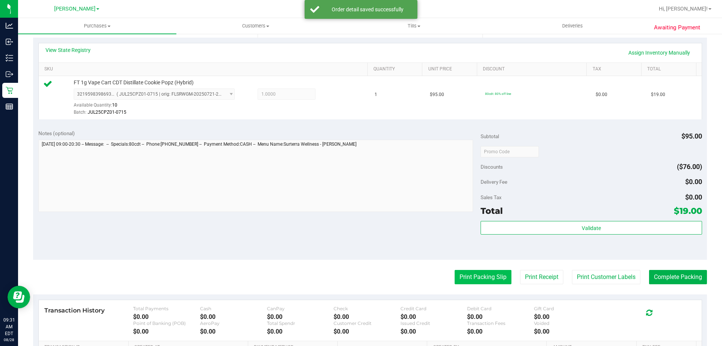
click at [474, 270] on button "Print Packing Slip" at bounding box center [483, 277] width 57 height 14
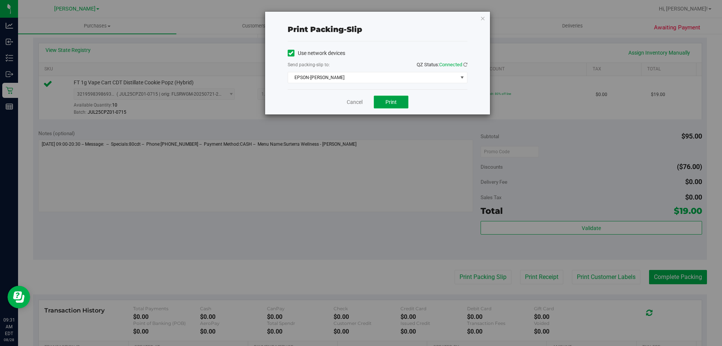
click at [403, 100] on button "Print" at bounding box center [391, 101] width 35 height 13
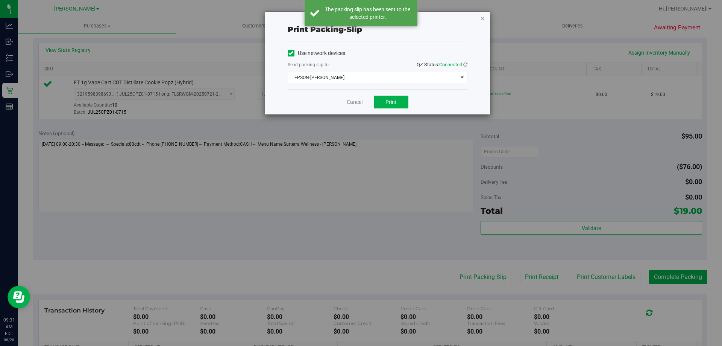
click at [485, 15] on icon "button" at bounding box center [482, 18] width 5 height 9
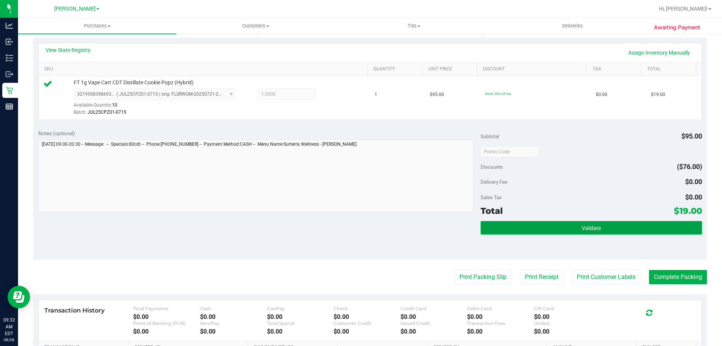
click at [593, 222] on button "Validate" at bounding box center [591, 228] width 221 height 14
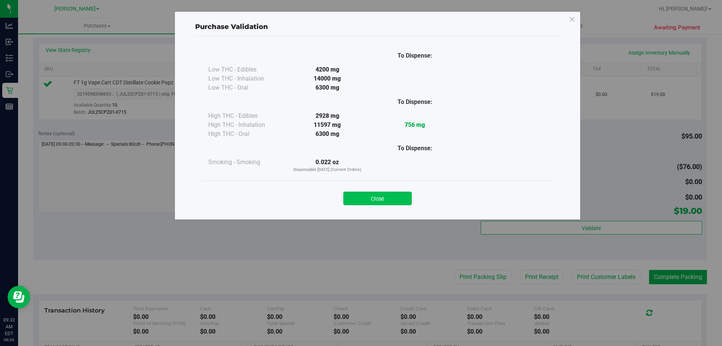
click at [390, 202] on button "Close" at bounding box center [377, 198] width 68 height 14
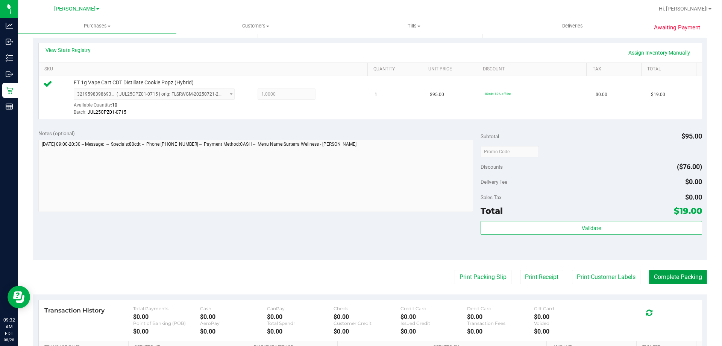
click at [697, 276] on button "Complete Packing" at bounding box center [678, 277] width 58 height 14
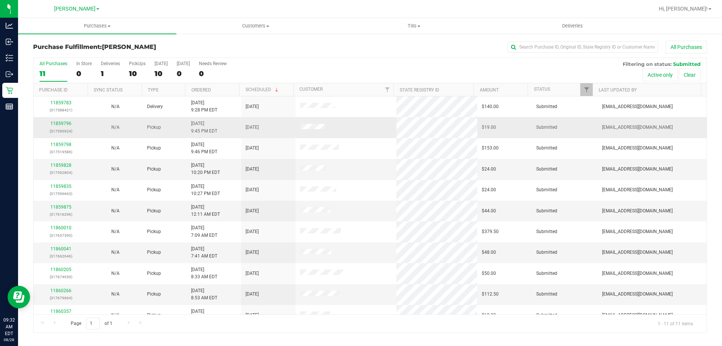
click at [61, 126] on div "11859796 (317590924)" at bounding box center [60, 127] width 45 height 14
click at [64, 124] on link "11859796" at bounding box center [60, 123] width 21 height 5
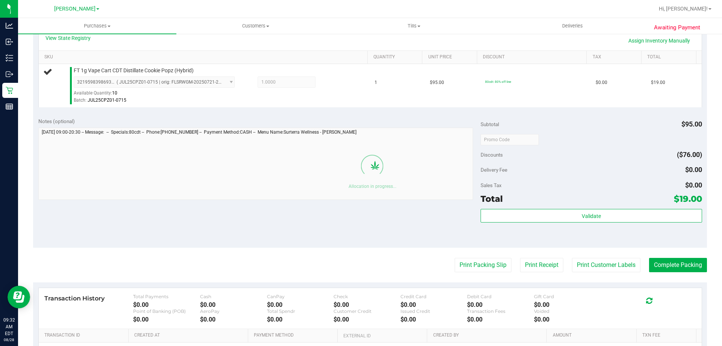
scroll to position [178, 0]
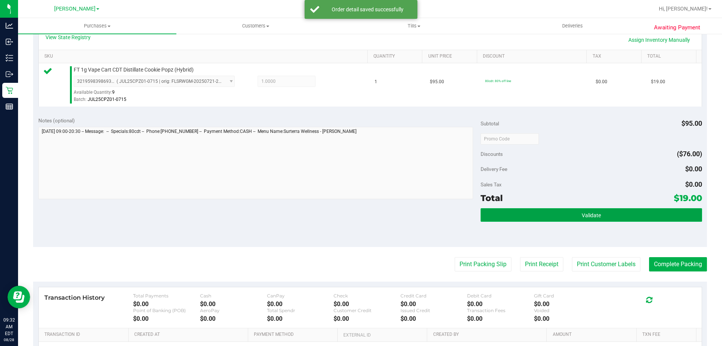
click at [570, 214] on button "Validate" at bounding box center [591, 215] width 221 height 14
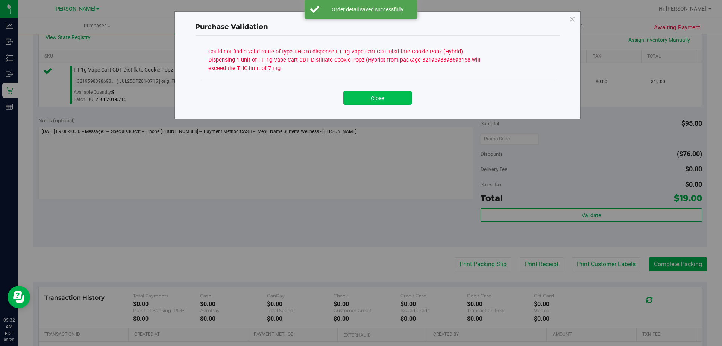
click at [393, 100] on button "Close" at bounding box center [377, 98] width 68 height 14
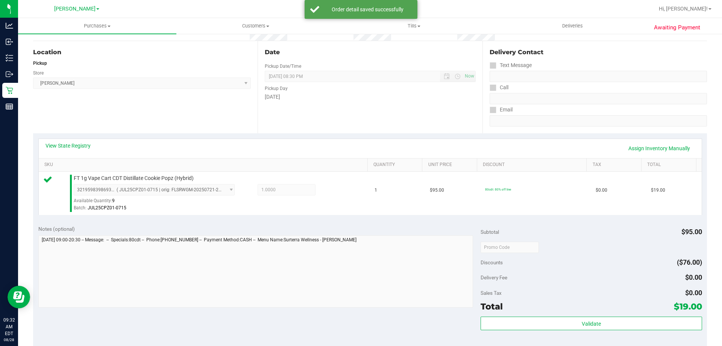
scroll to position [69, 0]
click at [75, 148] on link "View State Registry" at bounding box center [67, 146] width 45 height 8
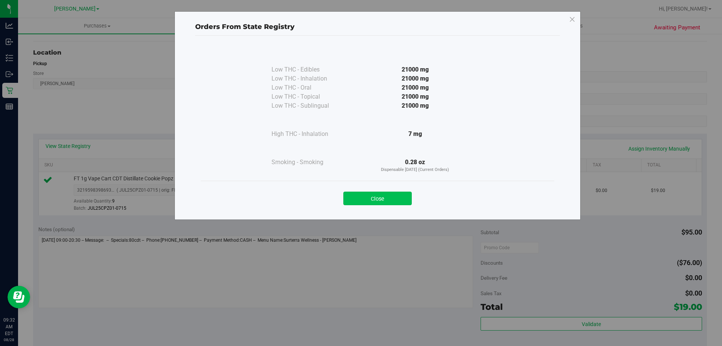
click at [389, 200] on button "Close" at bounding box center [377, 198] width 68 height 14
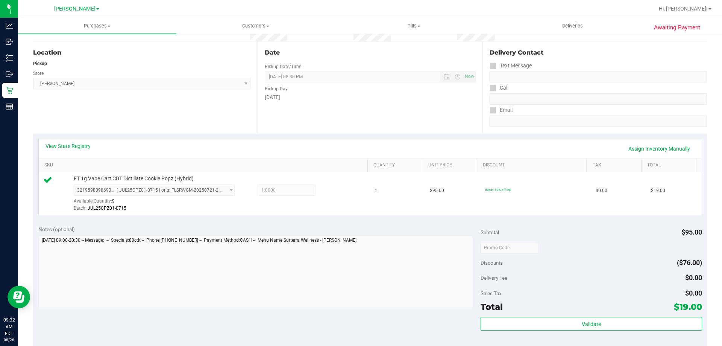
scroll to position [0, 0]
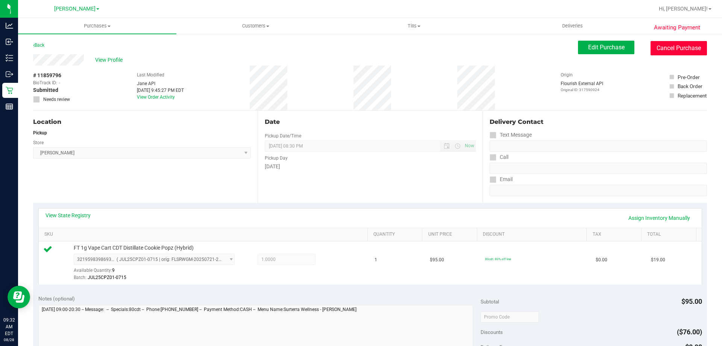
click at [686, 49] on button "Cancel Purchase" at bounding box center [678, 48] width 56 height 14
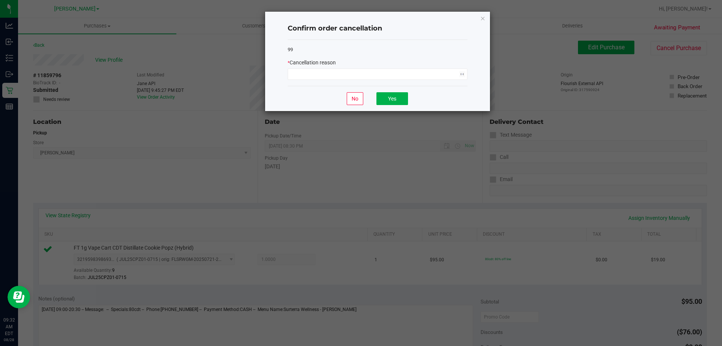
click at [324, 65] on span "Cancellation reason" at bounding box center [313, 62] width 46 height 6
click at [324, 69] on span "NO DATA FOUND" at bounding box center [373, 74] width 170 height 11
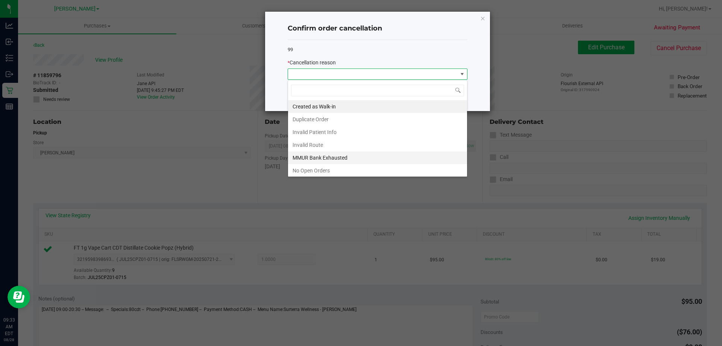
scroll to position [38, 0]
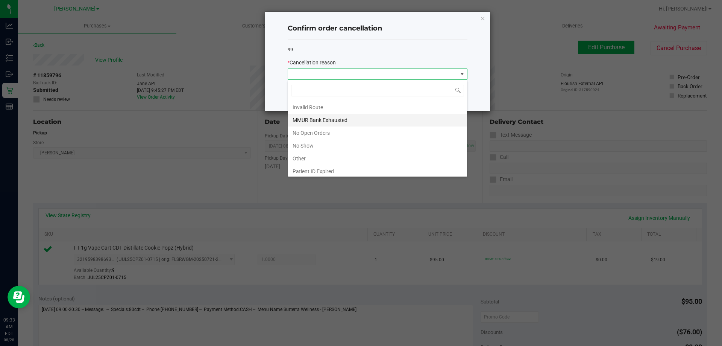
click at [330, 121] on li "MMUR Bank Exhausted" at bounding box center [377, 120] width 179 height 13
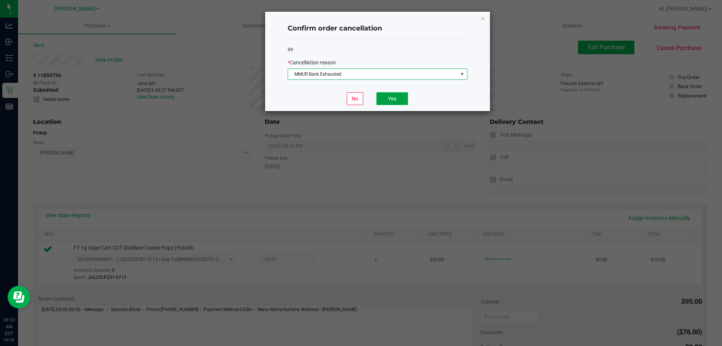
click at [397, 102] on button "Yes" at bounding box center [392, 98] width 32 height 13
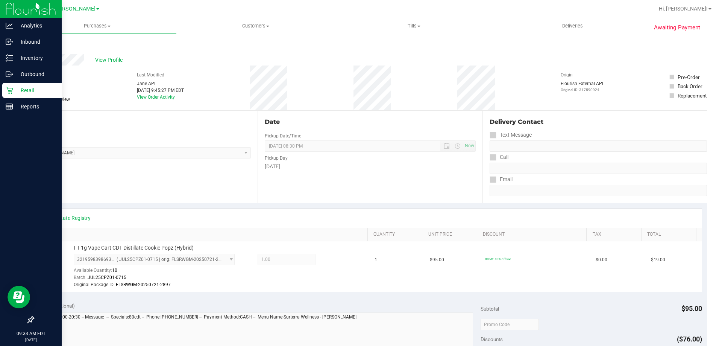
click at [11, 95] on div "Retail" at bounding box center [31, 90] width 59 height 15
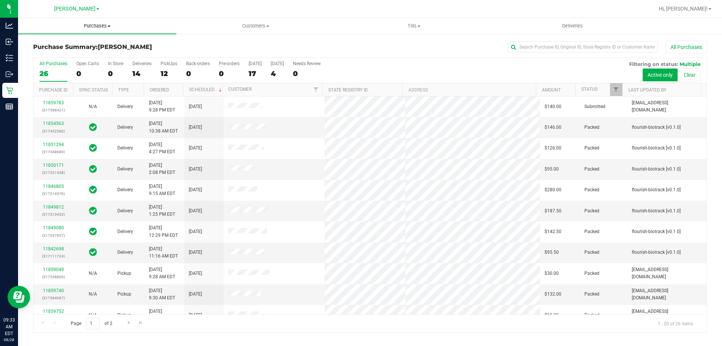
click at [101, 26] on span "Purchases" at bounding box center [97, 26] width 158 height 7
click at [50, 52] on span "Fulfillment" at bounding box center [41, 54] width 47 height 6
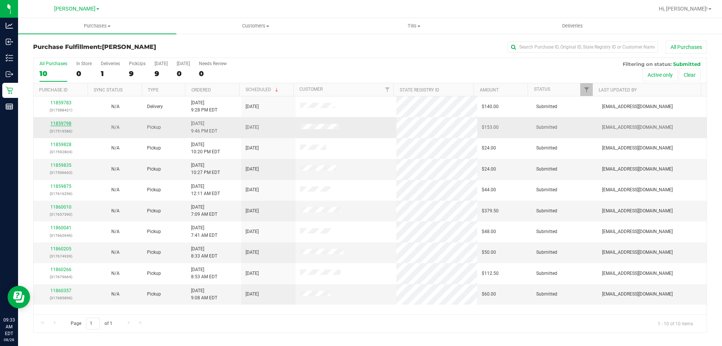
click at [64, 122] on link "11859798" at bounding box center [60, 123] width 21 height 5
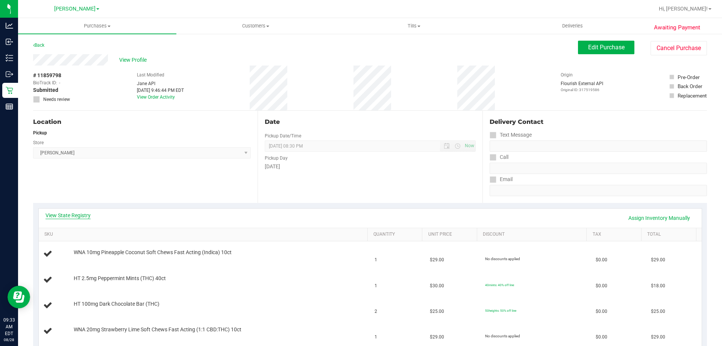
click at [59, 214] on link "View State Registry" at bounding box center [67, 215] width 45 height 8
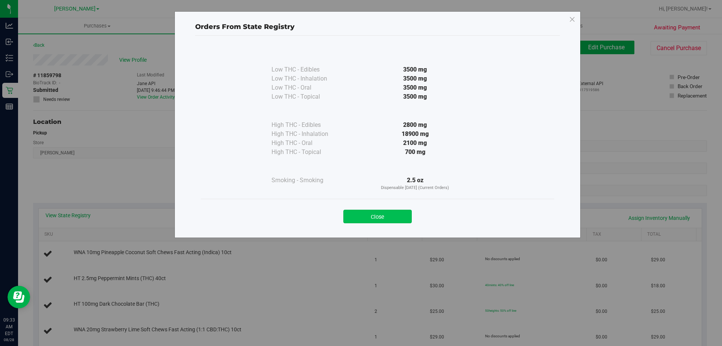
click at [346, 211] on button "Close" at bounding box center [377, 216] width 68 height 14
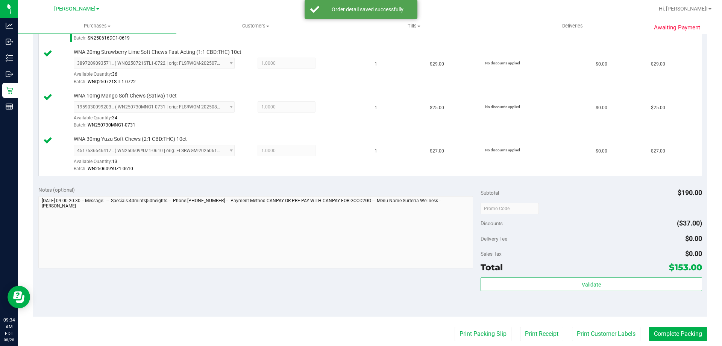
scroll to position [338, 0]
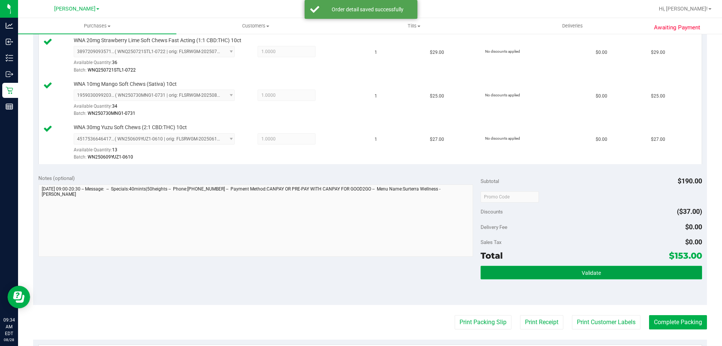
click at [591, 272] on span "Validate" at bounding box center [591, 273] width 19 height 6
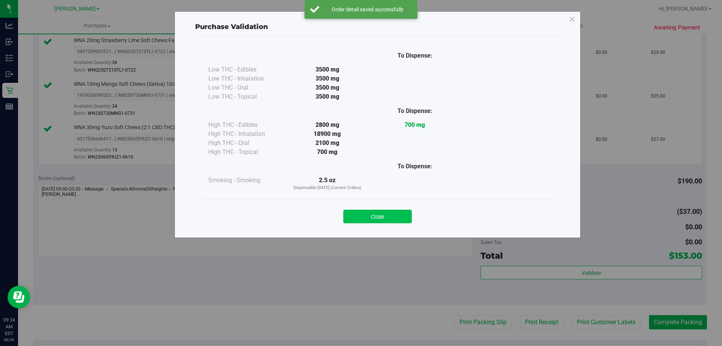
click at [382, 220] on button "Close" at bounding box center [377, 216] width 68 height 14
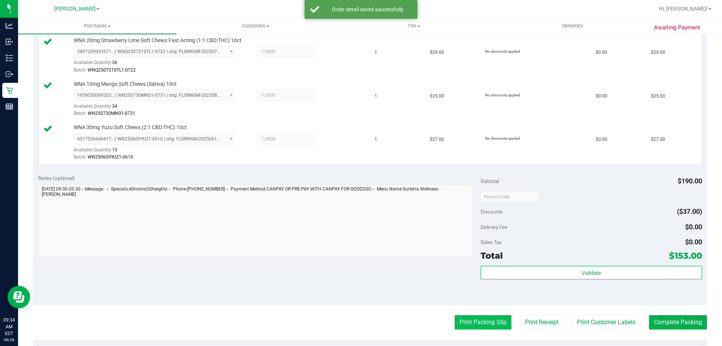
click at [484, 323] on button "Print Packing Slip" at bounding box center [483, 322] width 57 height 14
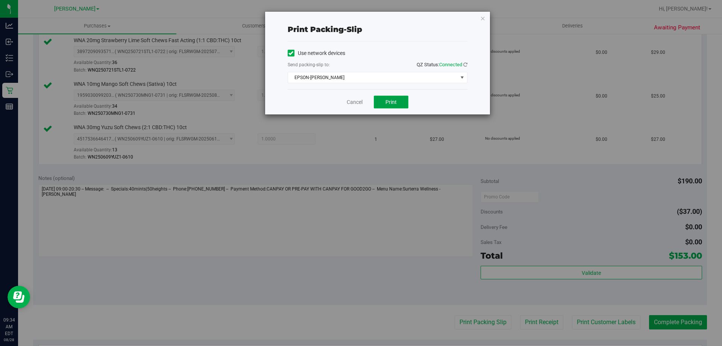
click at [394, 100] on span "Print" at bounding box center [390, 102] width 11 height 6
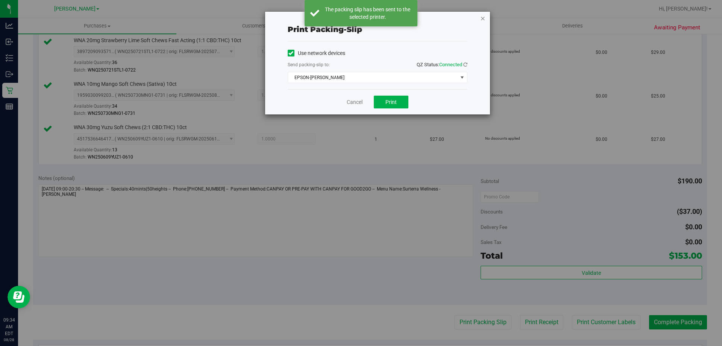
click at [482, 18] on icon "button" at bounding box center [482, 18] width 5 height 9
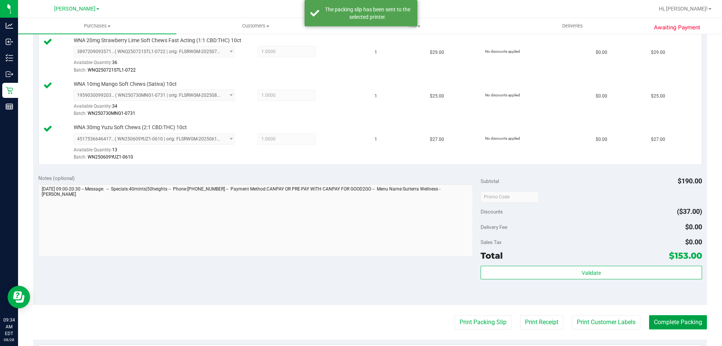
click at [672, 327] on button "Complete Packing" at bounding box center [678, 322] width 58 height 14
